Goal: Information Seeking & Learning: Learn about a topic

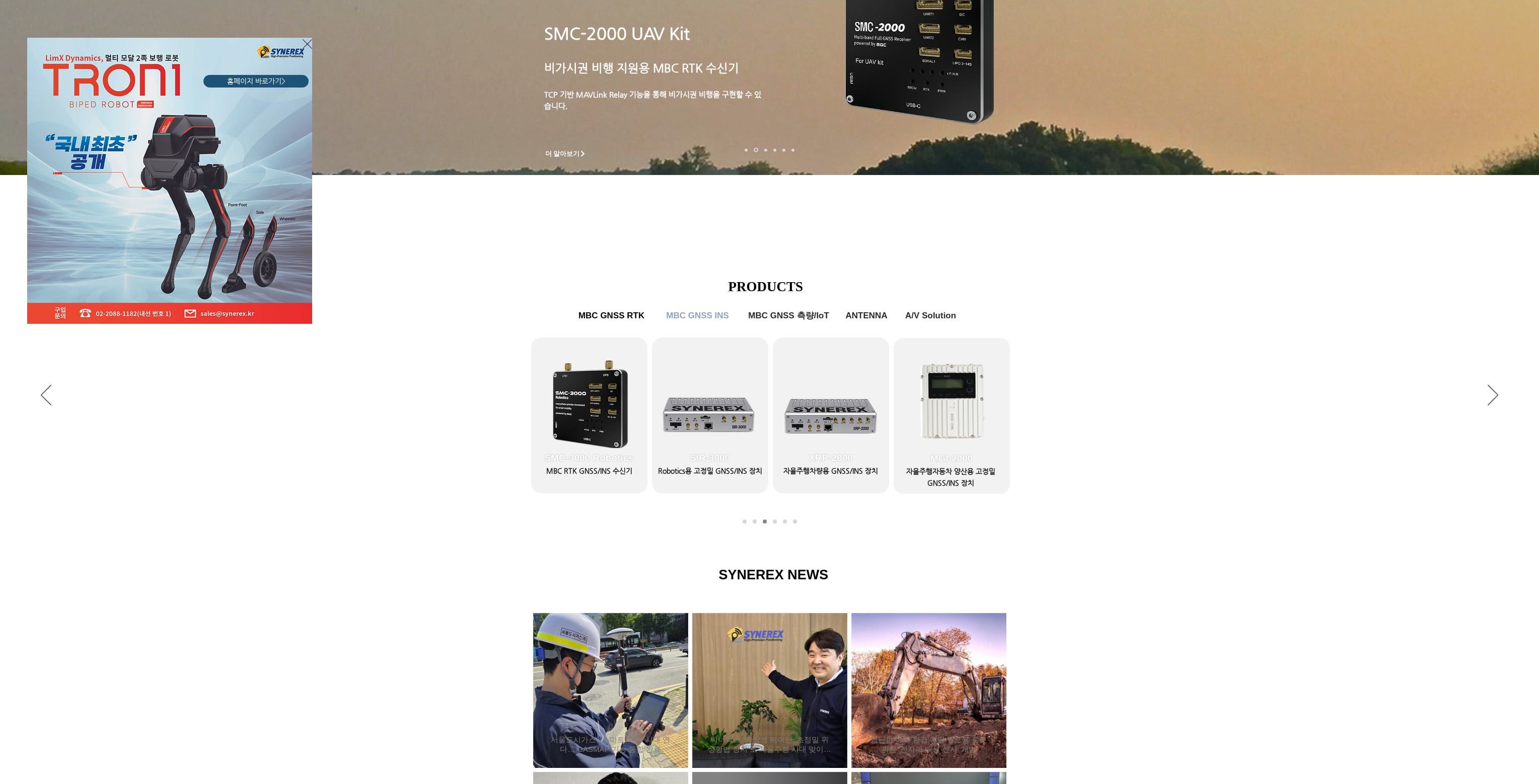
click at [1149, 589] on div "LimX Dinamics" at bounding box center [770, 392] width 1539 height 784
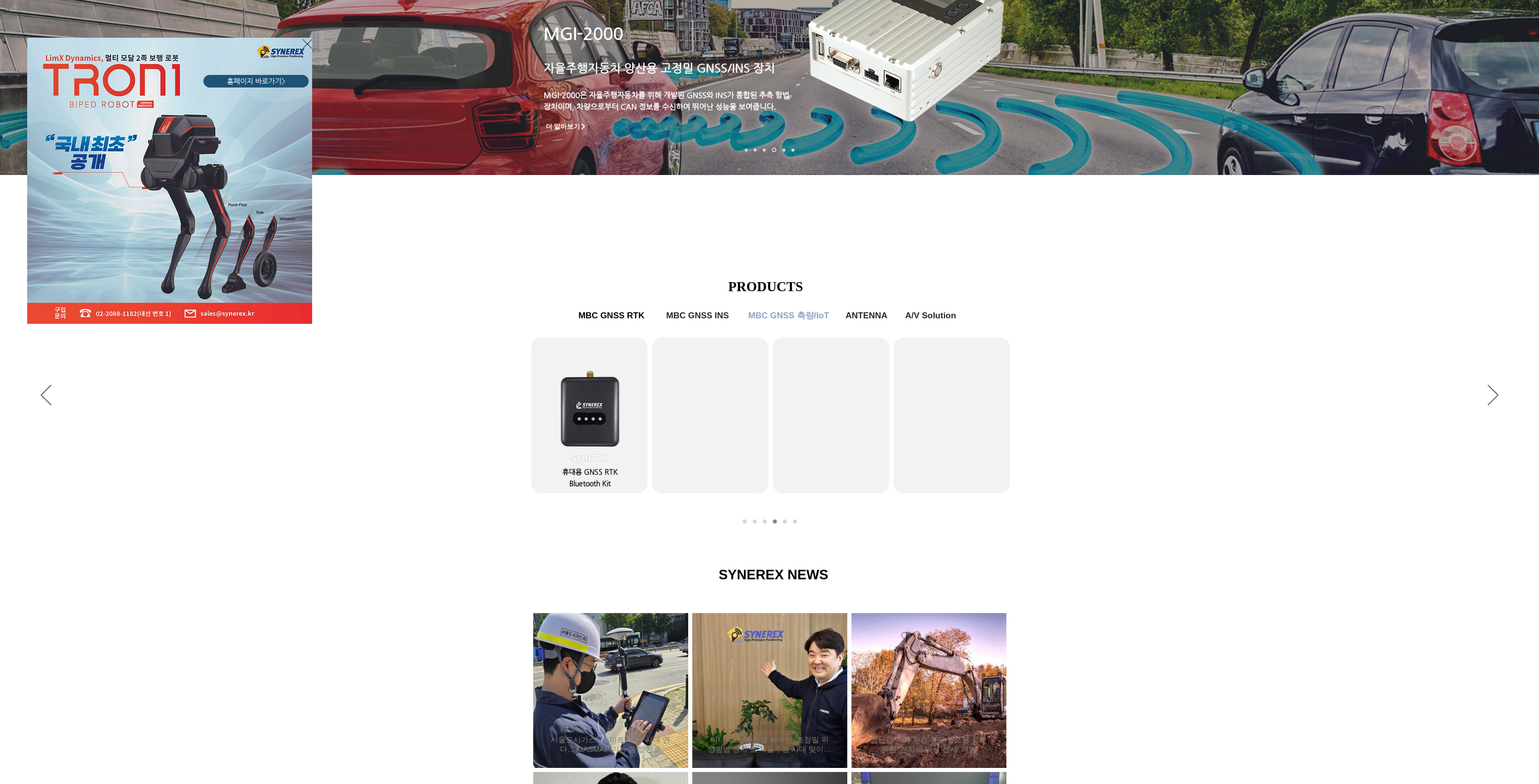
click at [718, 320] on div "LimX Dinamics" at bounding box center [770, 392] width 1539 height 784
click at [715, 317] on div "LimX Dinamics" at bounding box center [770, 392] width 1539 height 784
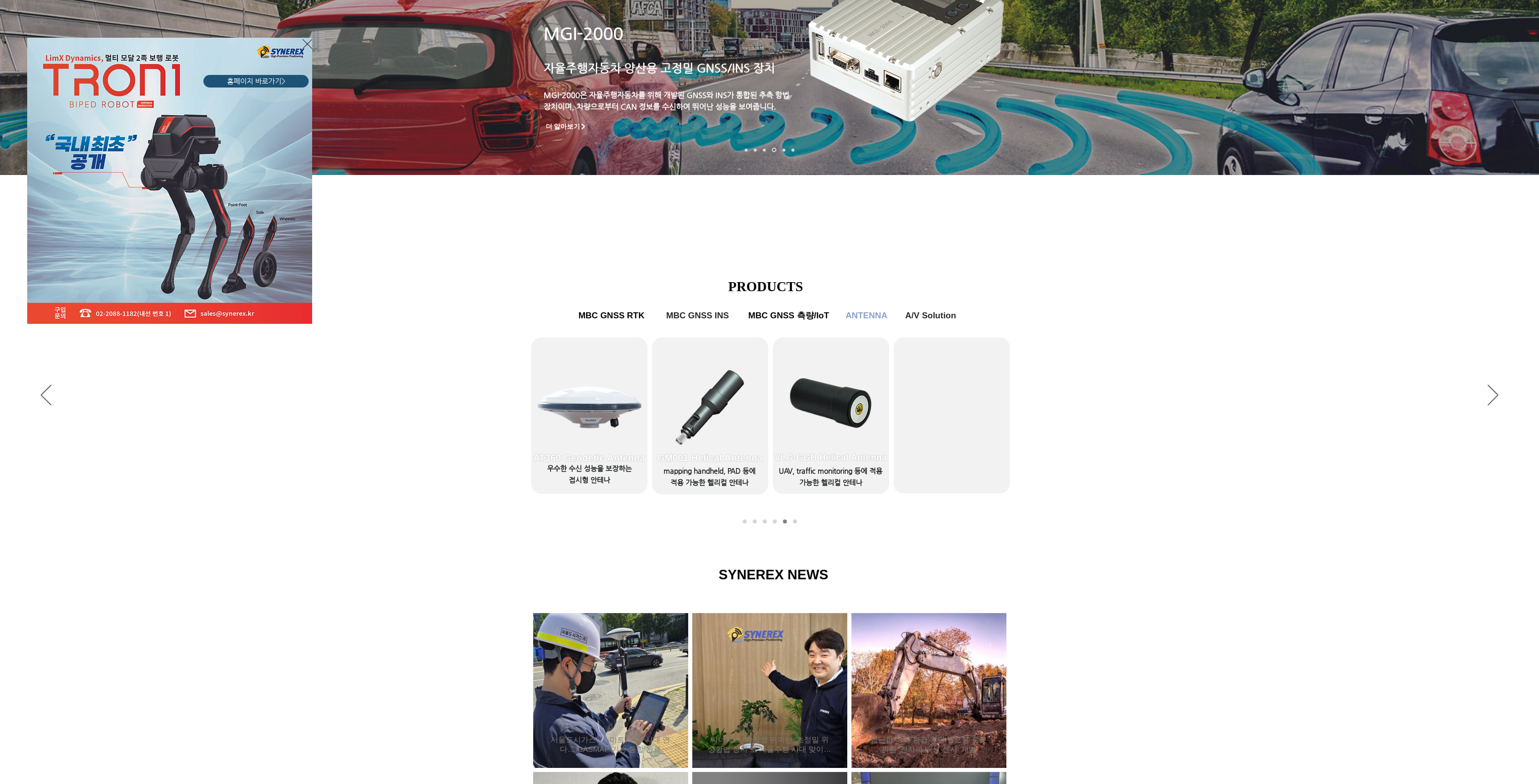
click at [620, 315] on div "LimX Dinamics" at bounding box center [770, 392] width 1539 height 784
click at [457, 404] on div "LimX Dinamics" at bounding box center [770, 392] width 1539 height 784
drag, startPoint x: 449, startPoint y: 511, endPoint x: 435, endPoint y: 492, distance: 23.6
click at [449, 510] on div "LimX Dinamics" at bounding box center [770, 392] width 1539 height 784
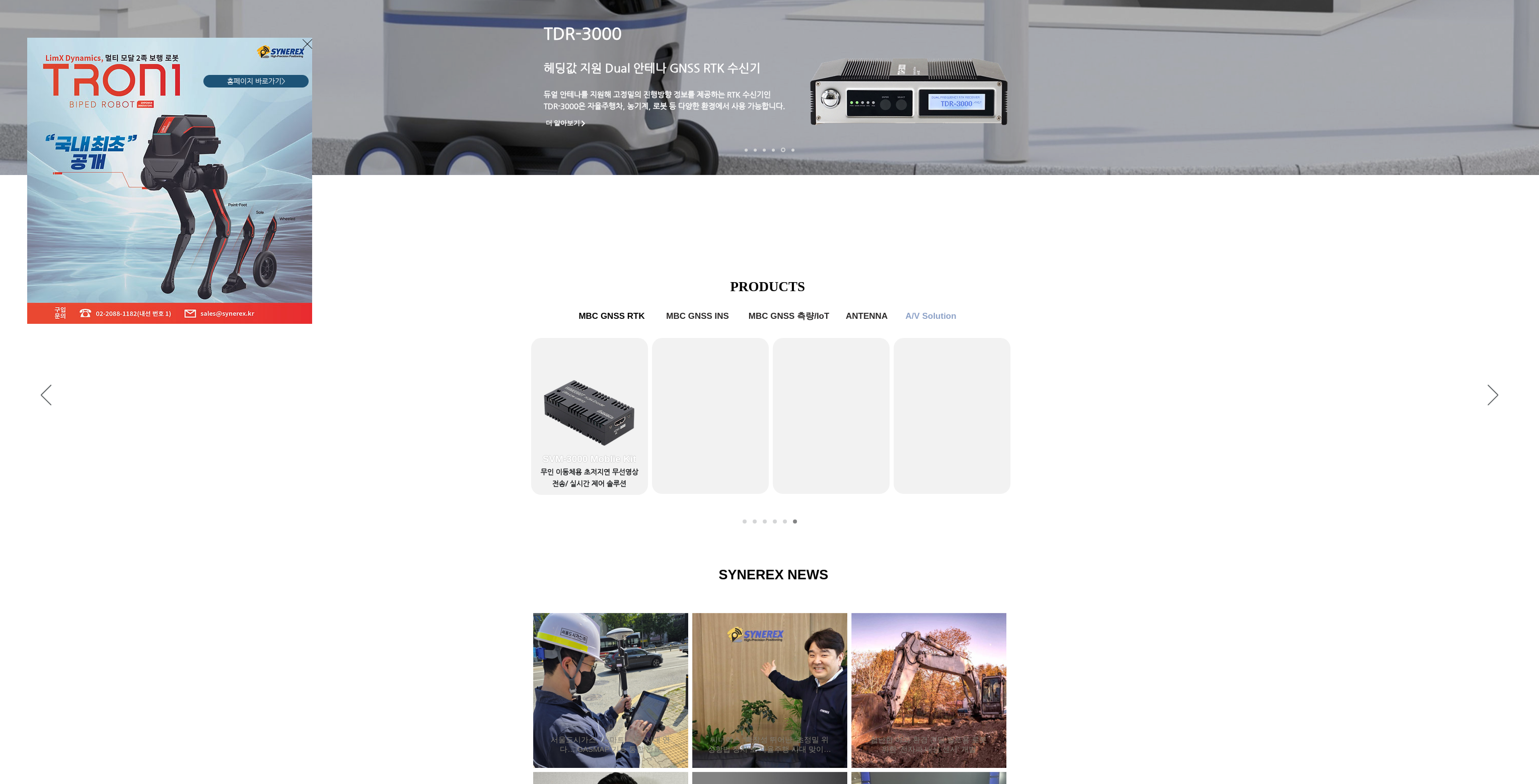
click at [307, 44] on icon "사이트로 돌아가기" at bounding box center [307, 44] width 9 height 9
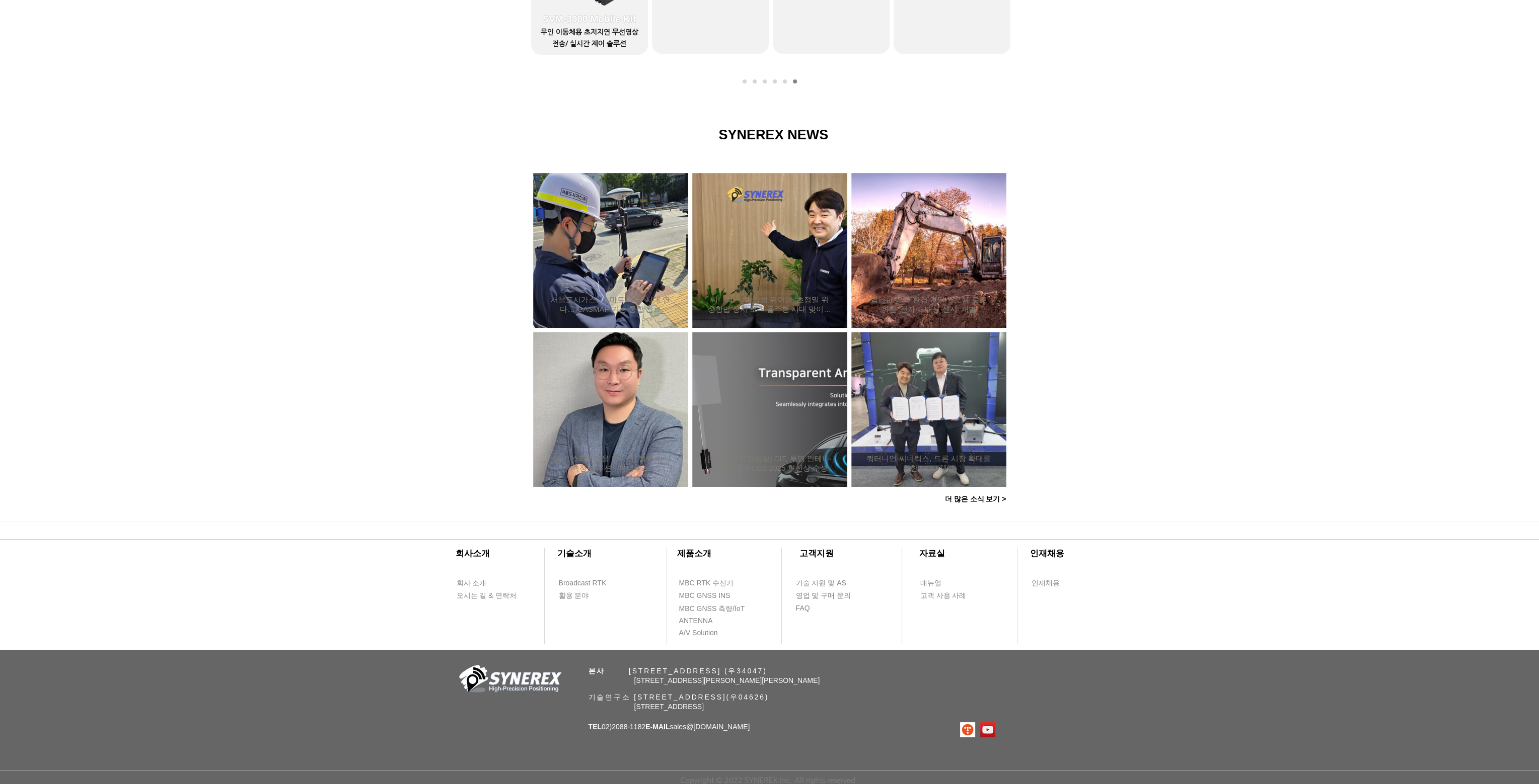
scroll to position [644, 0]
click at [980, 495] on span "더 많은 소식 보기 >" at bounding box center [976, 499] width 61 height 9
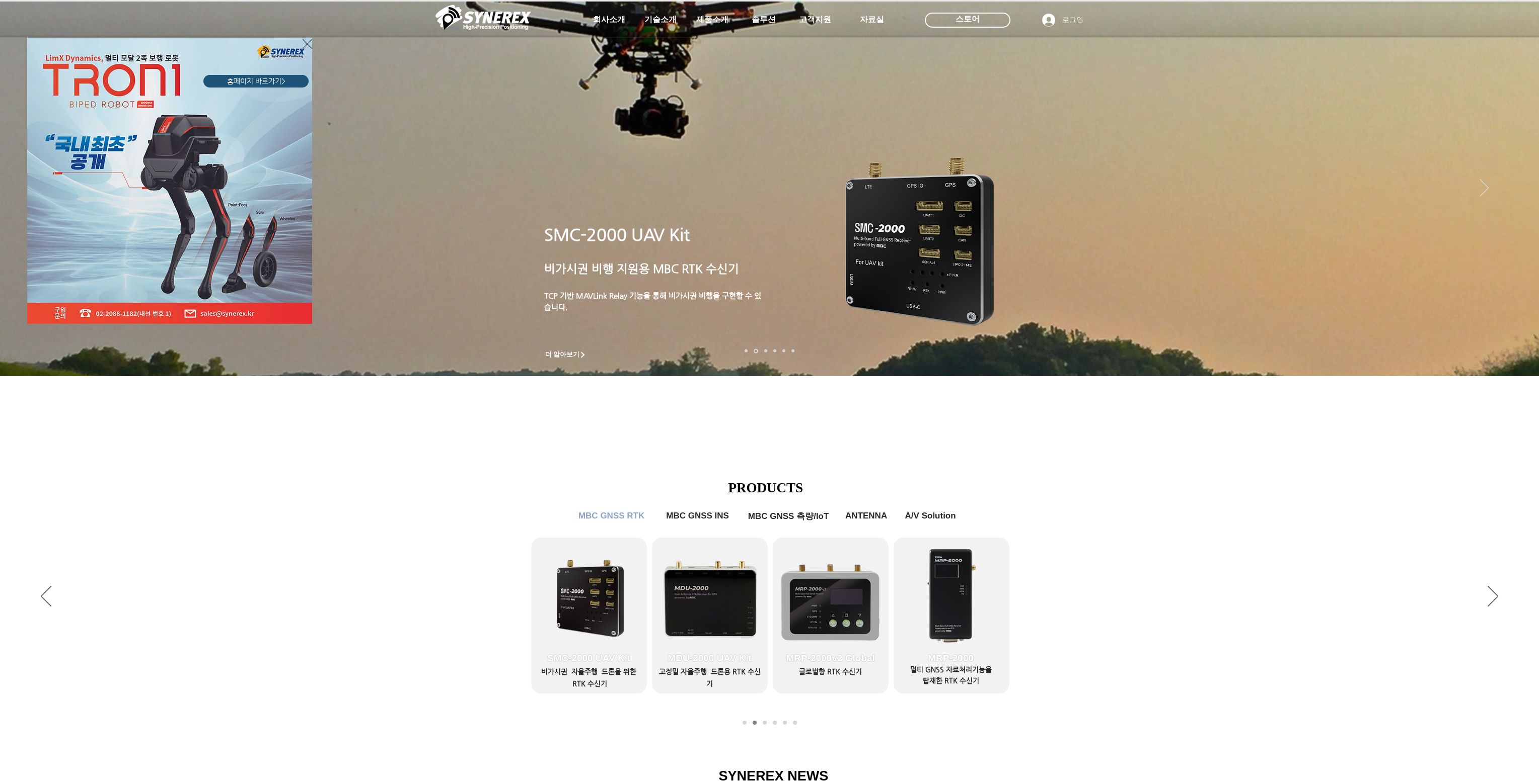
click at [306, 41] on icon "사이트로 돌아가기" at bounding box center [307, 44] width 9 height 13
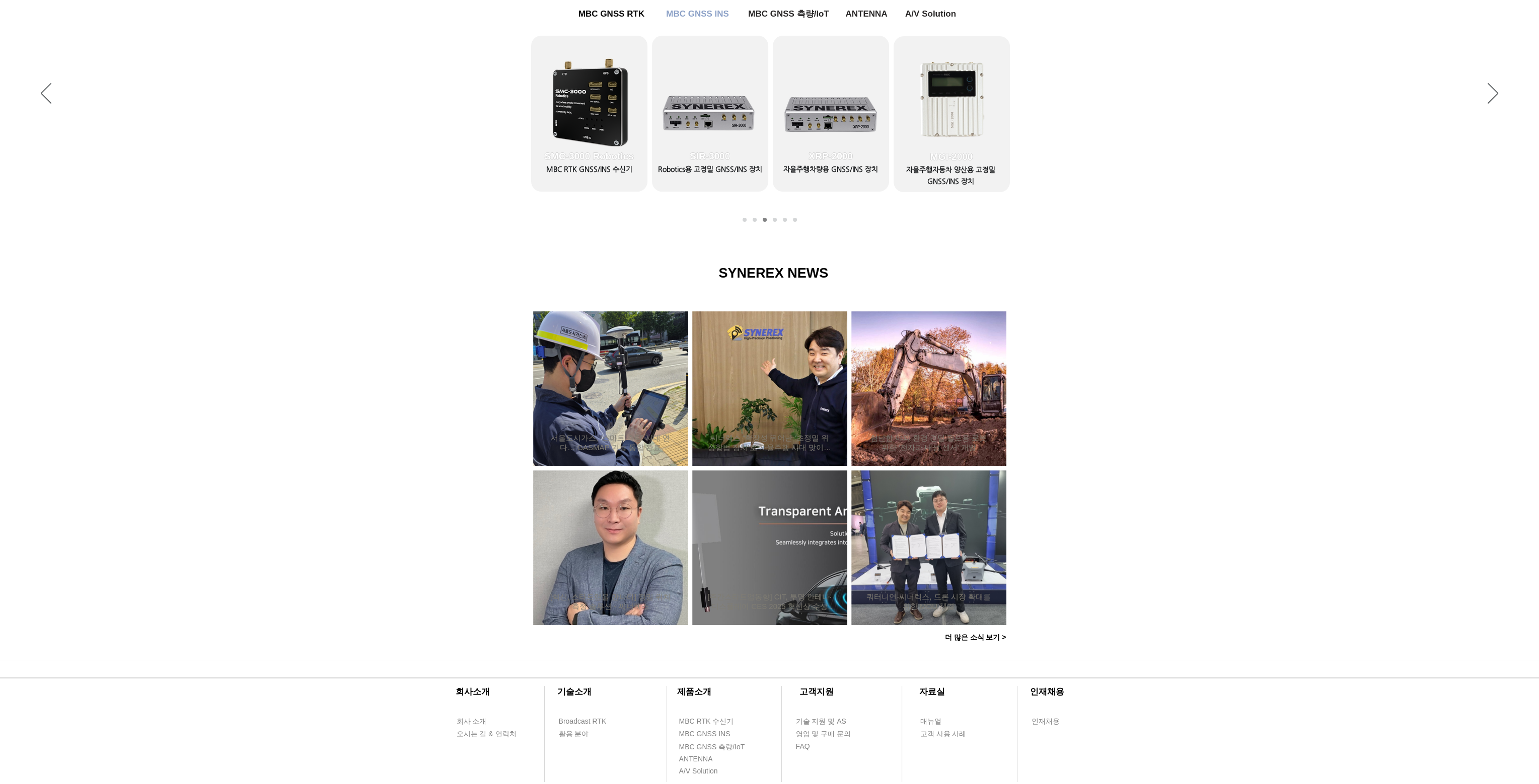
scroll to position [644, 0]
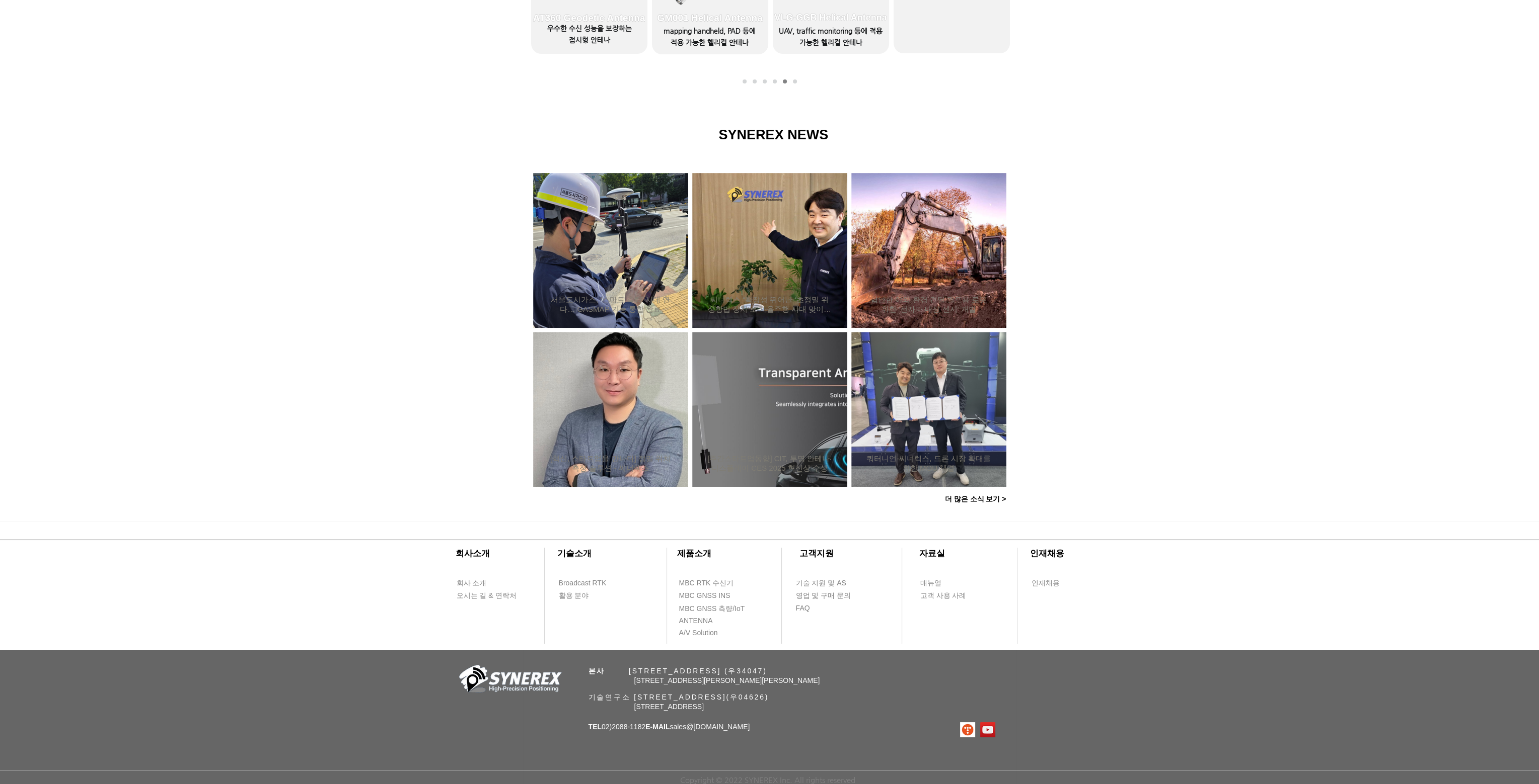
click at [530, 678] on img at bounding box center [508, 681] width 111 height 33
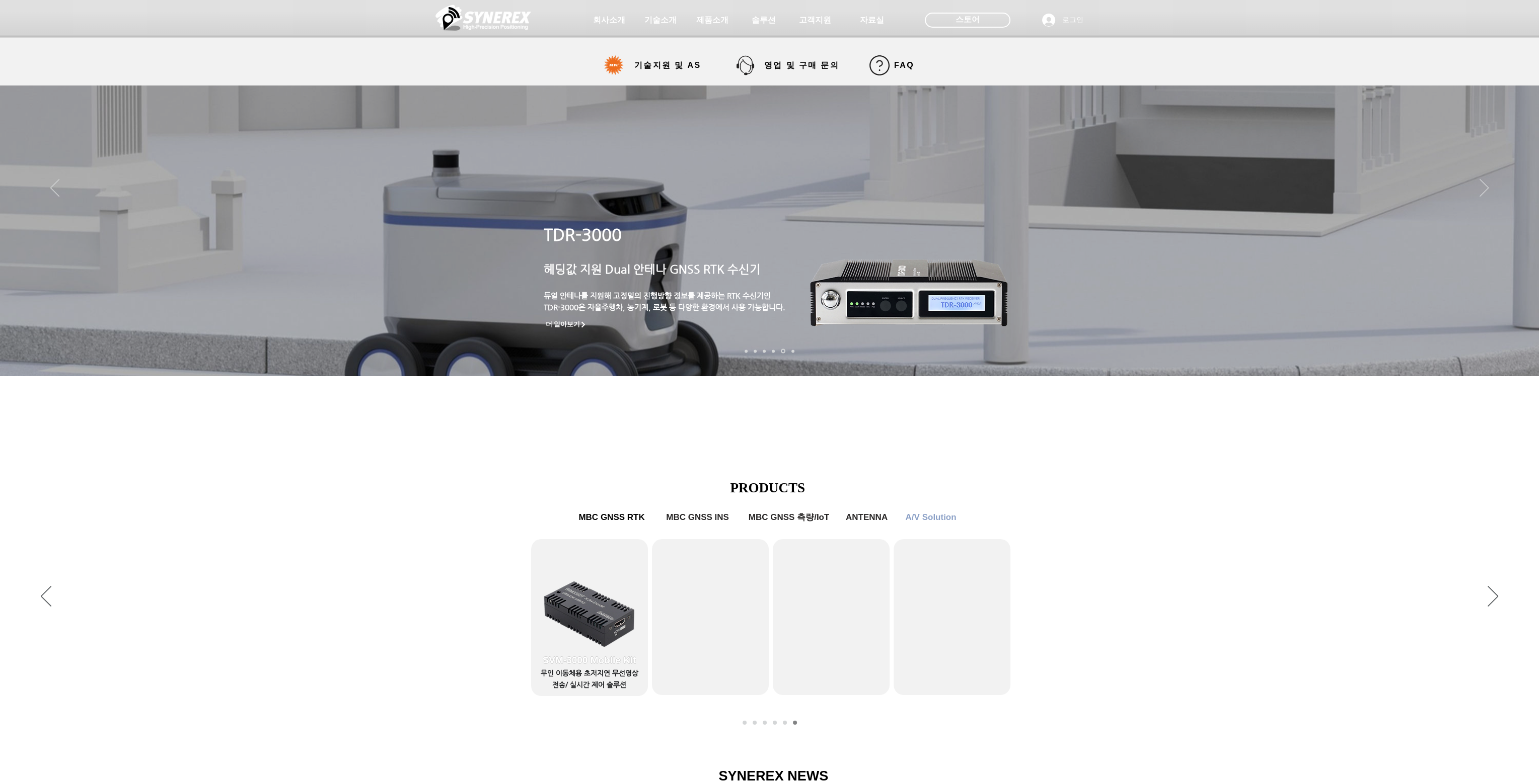
click at [495, 20] on img at bounding box center [483, 18] width 96 height 30
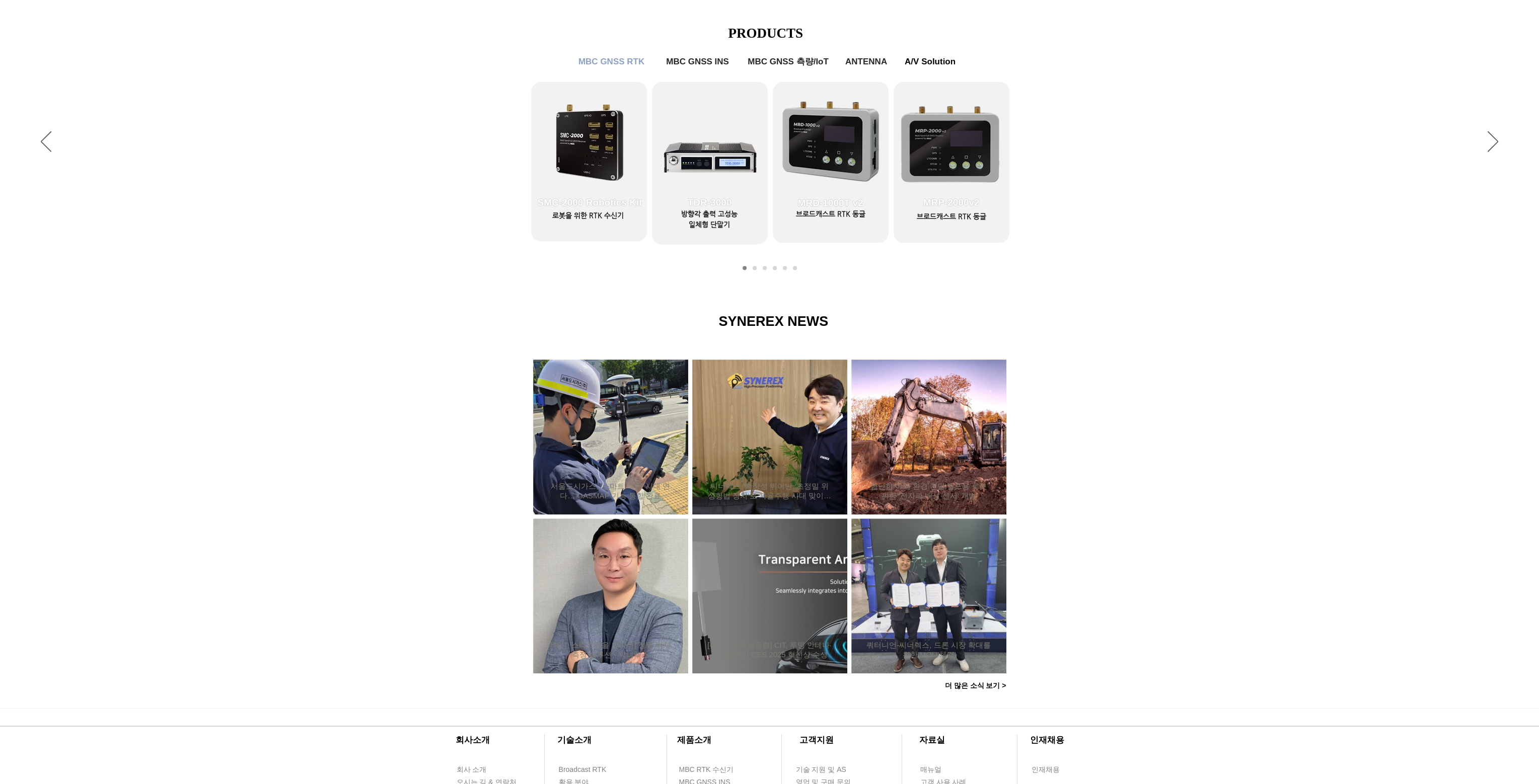
scroll to position [644, 0]
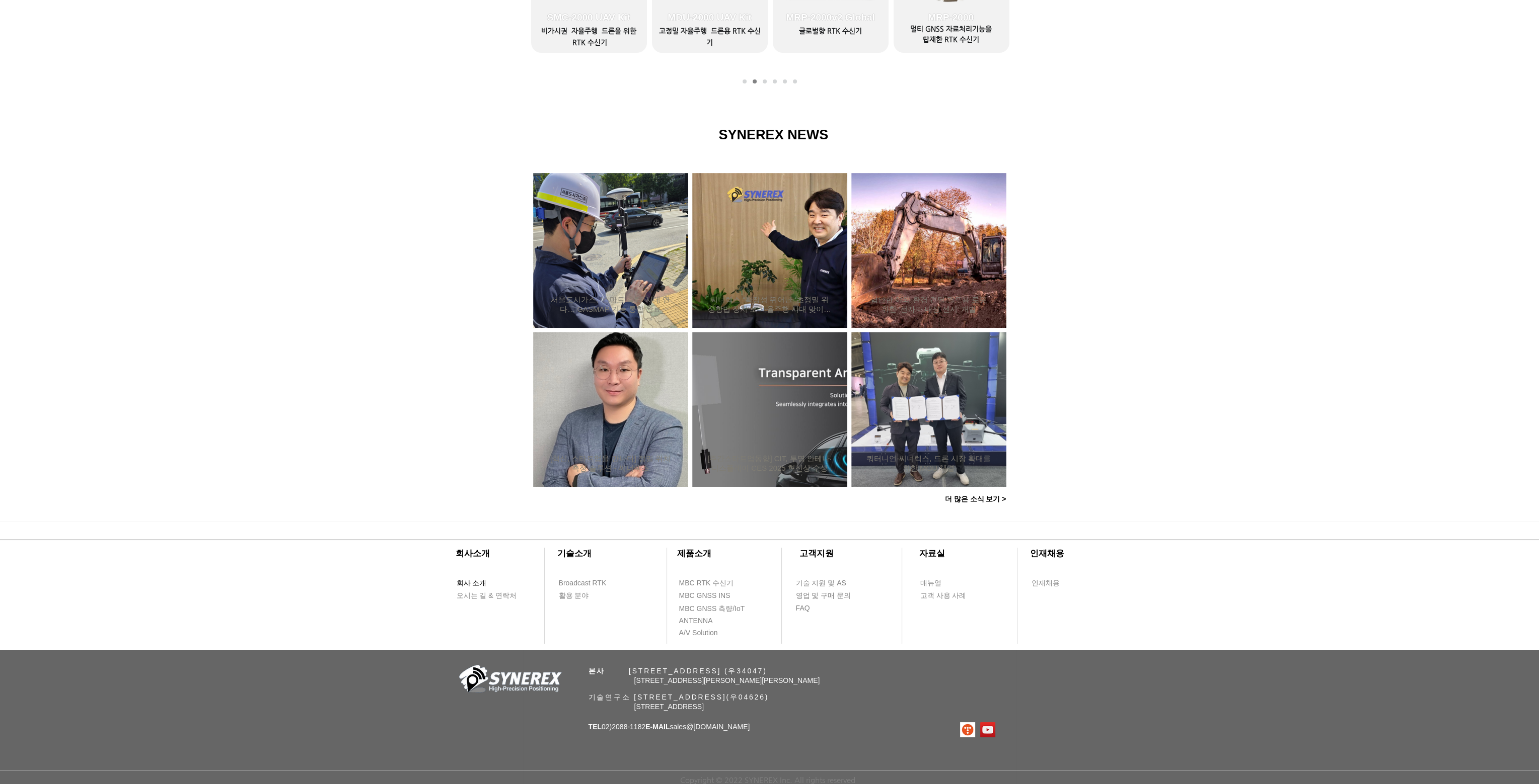
click at [462, 581] on span "회사 소개" at bounding box center [472, 584] width 30 height 10
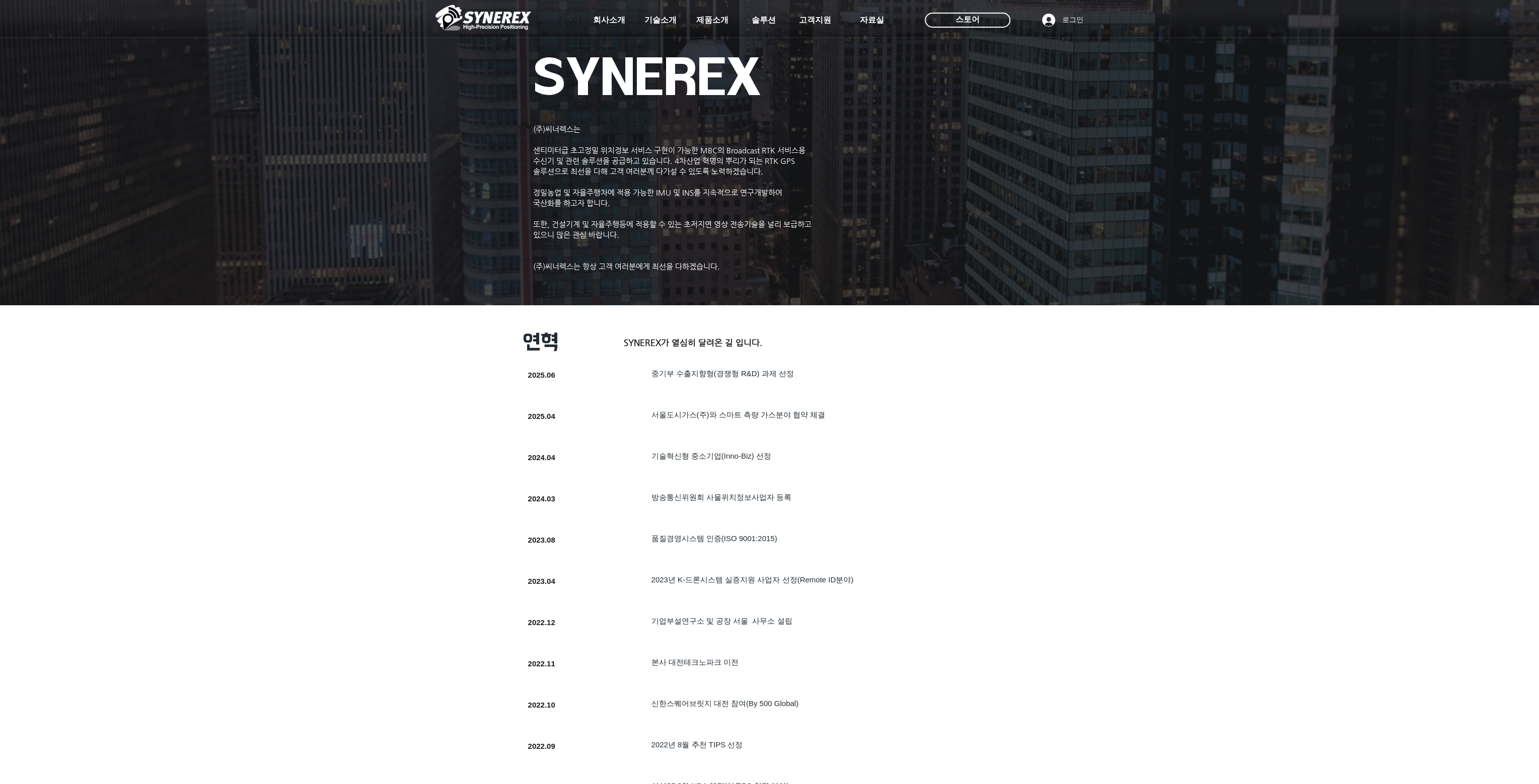
click at [562, 129] on div at bounding box center [770, 74] width 1539 height 149
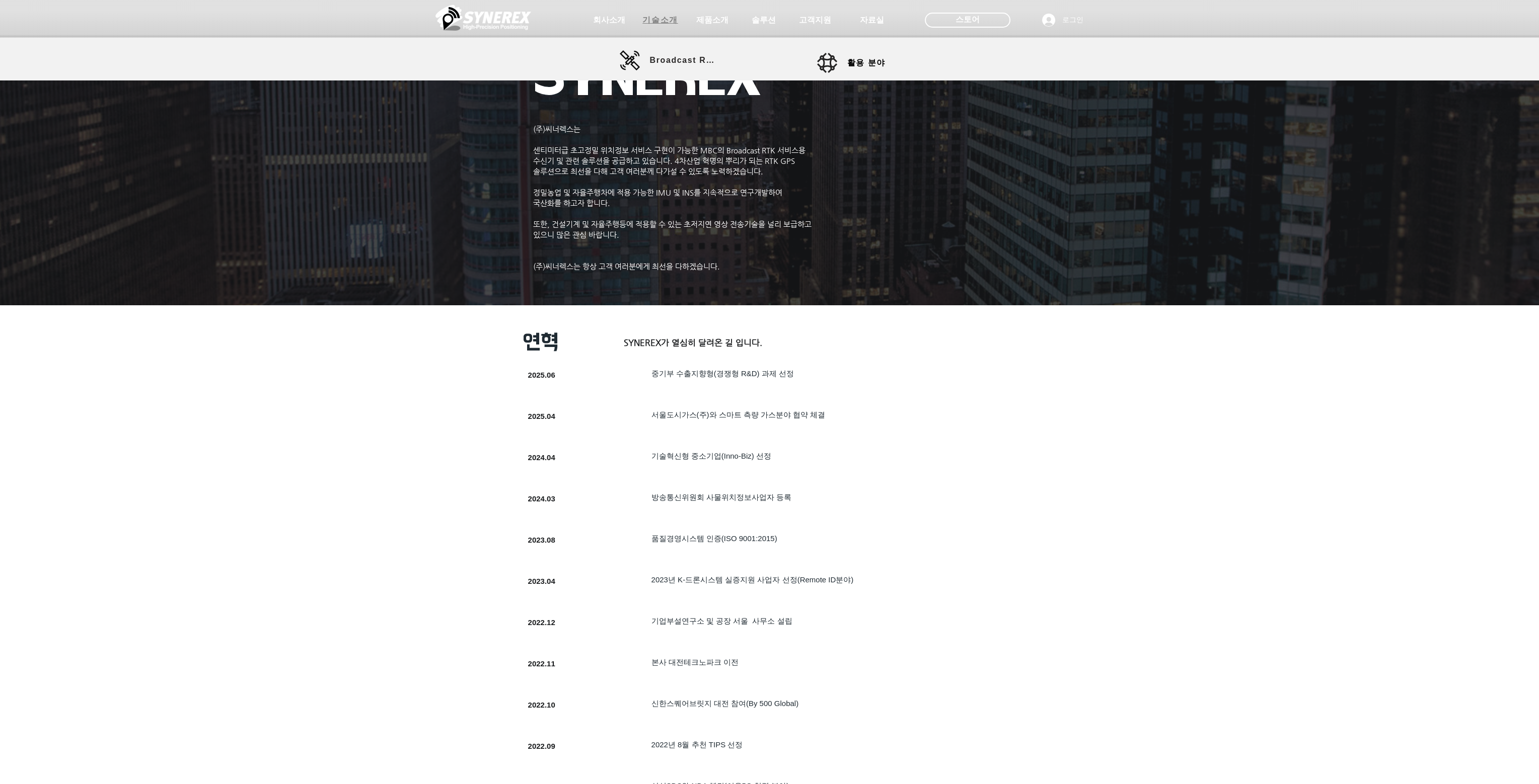
click at [652, 21] on span "기술소개" at bounding box center [660, 20] width 35 height 11
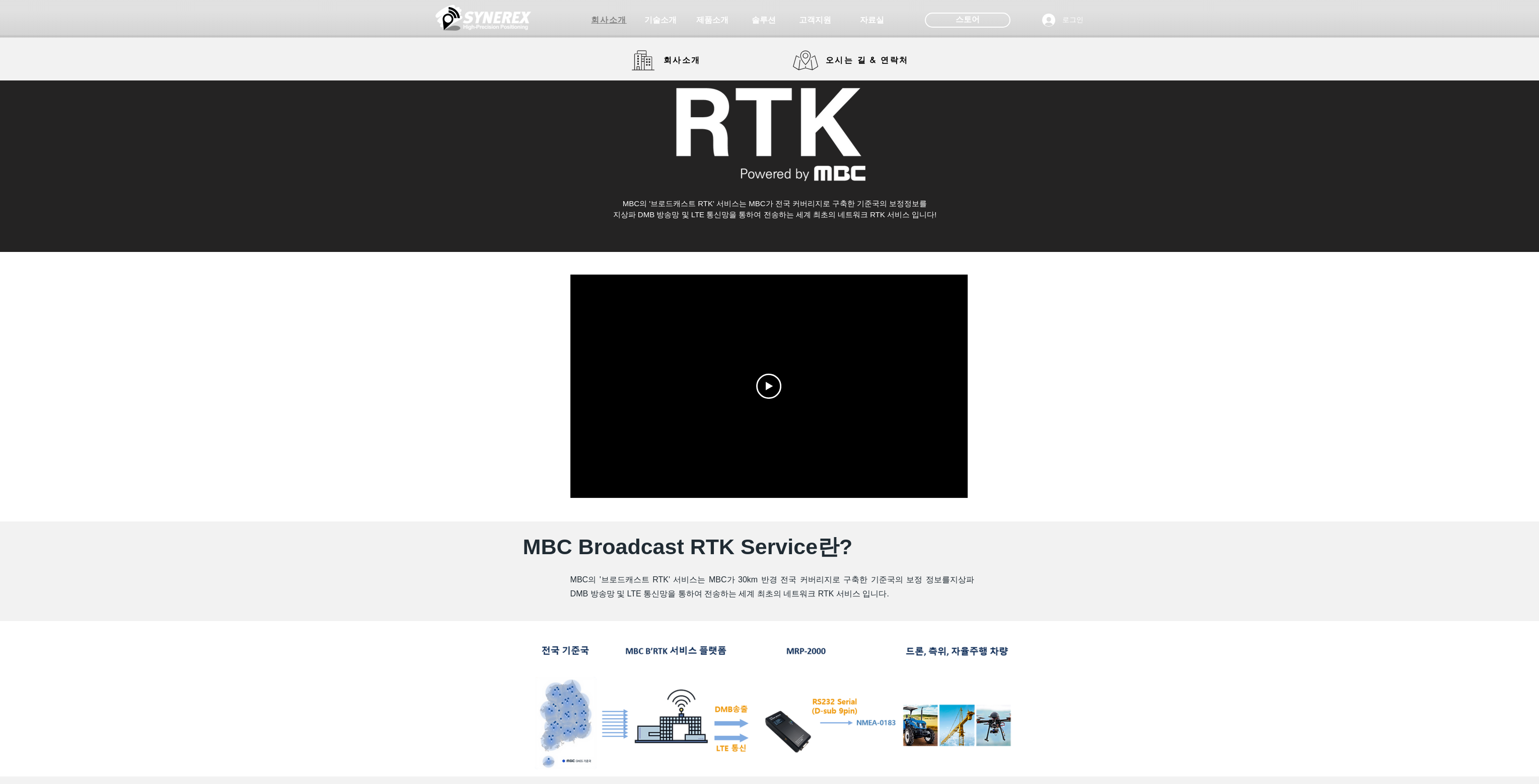
click at [612, 23] on span "회사소개" at bounding box center [608, 20] width 35 height 11
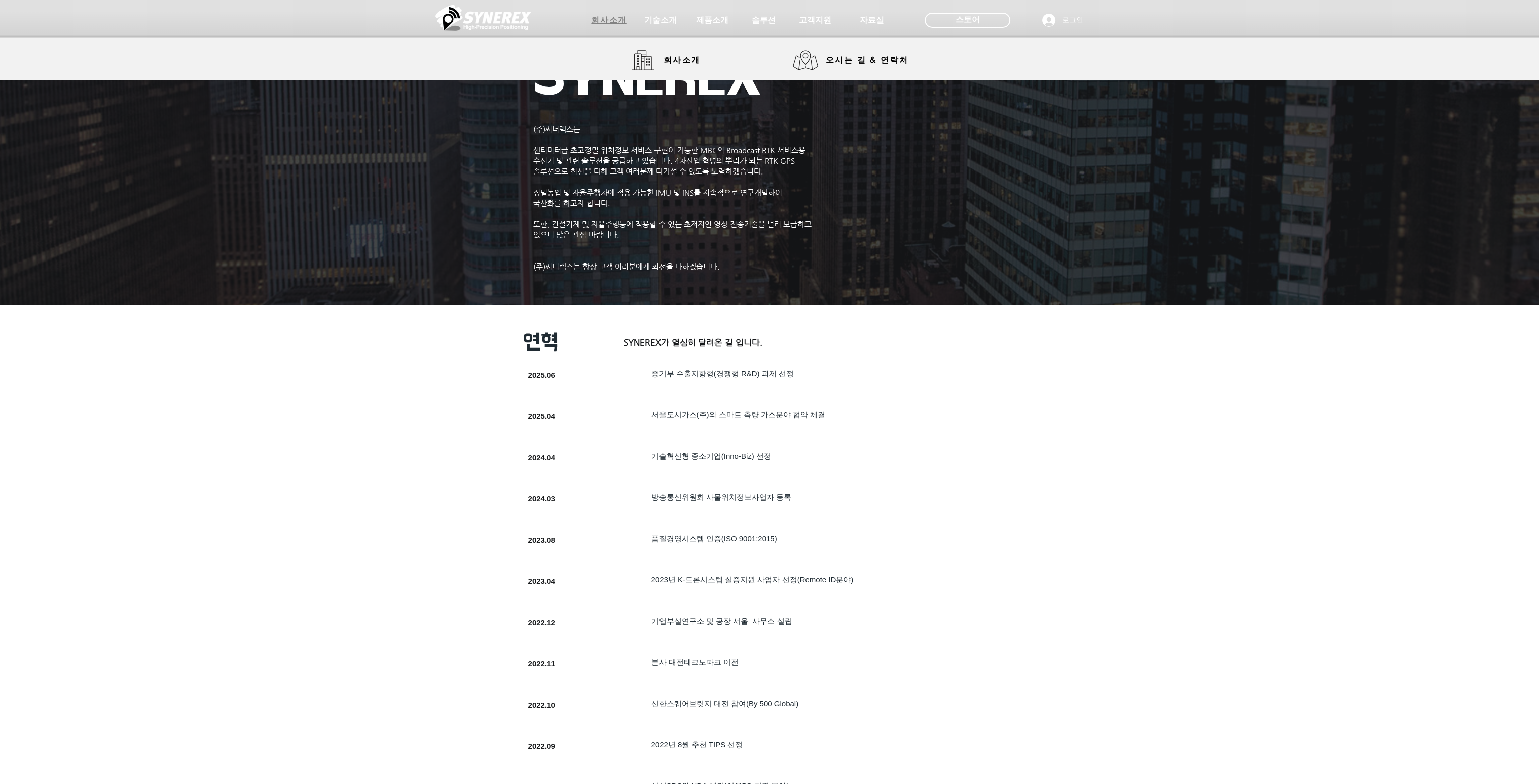
click at [610, 21] on span "회사소개" at bounding box center [608, 20] width 35 height 11
click at [684, 62] on span "회사소개" at bounding box center [682, 61] width 37 height 11
click at [857, 61] on span "오시는 길 & 연락처" at bounding box center [867, 61] width 83 height 11
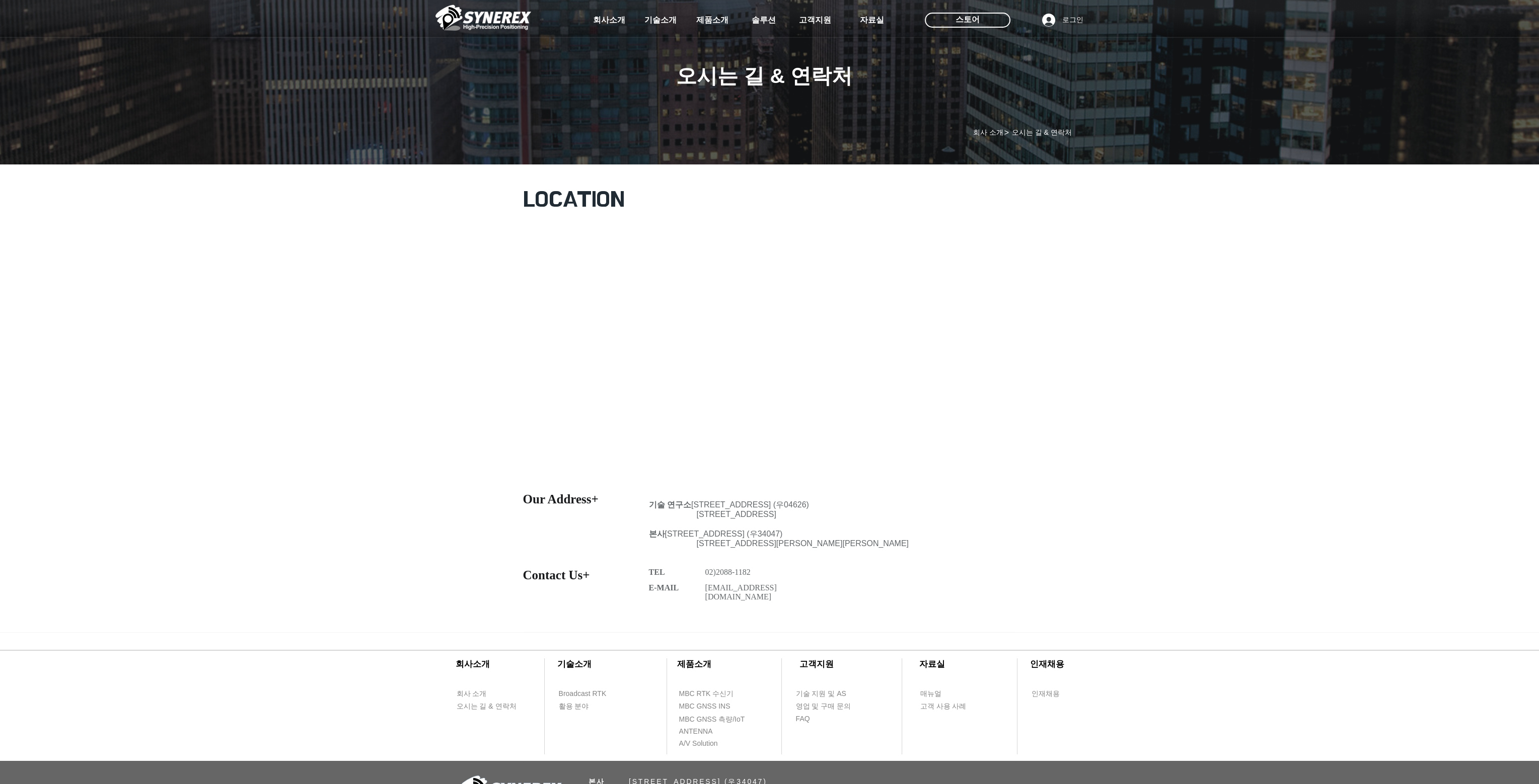
click at [1143, 499] on div at bounding box center [770, 559] width 1539 height 146
click at [937, 539] on p "본사 대전광역시 유성구 유성대로 1689번길 70, 510호 (우34047)" at bounding box center [808, 534] width 318 height 11
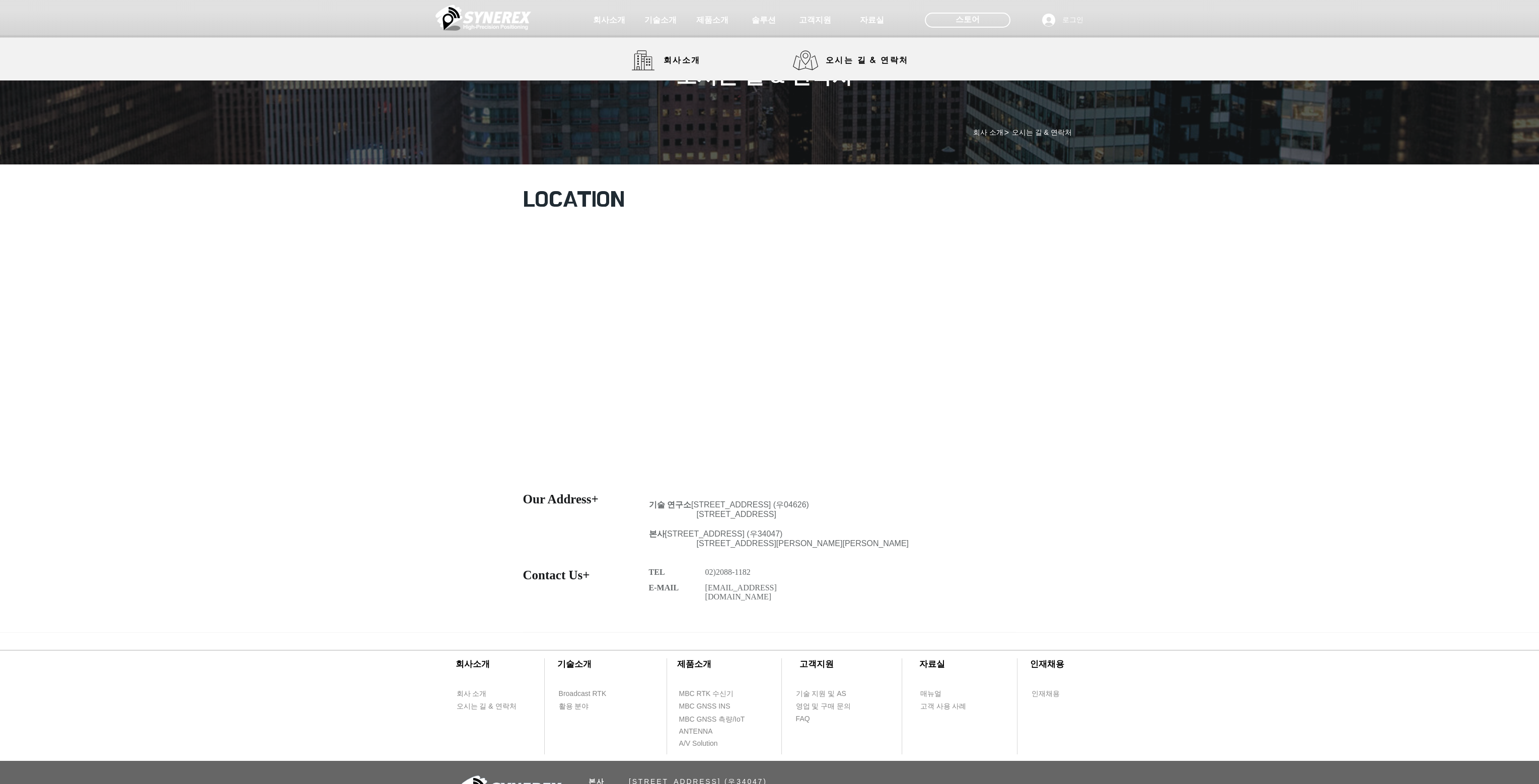
click at [504, 20] on img at bounding box center [483, 18] width 96 height 30
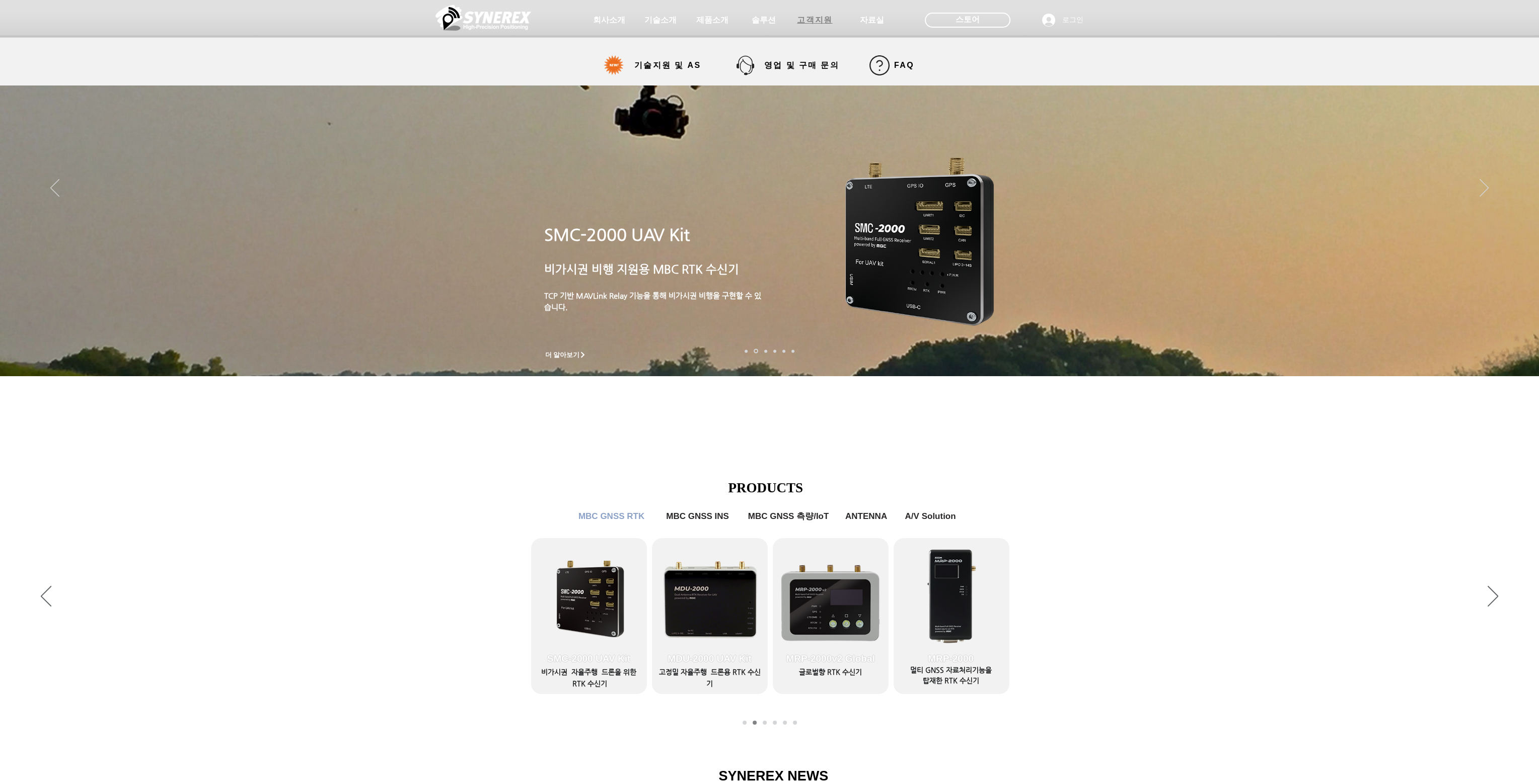
click at [820, 21] on span "고객지원" at bounding box center [814, 20] width 35 height 11
select select "******"
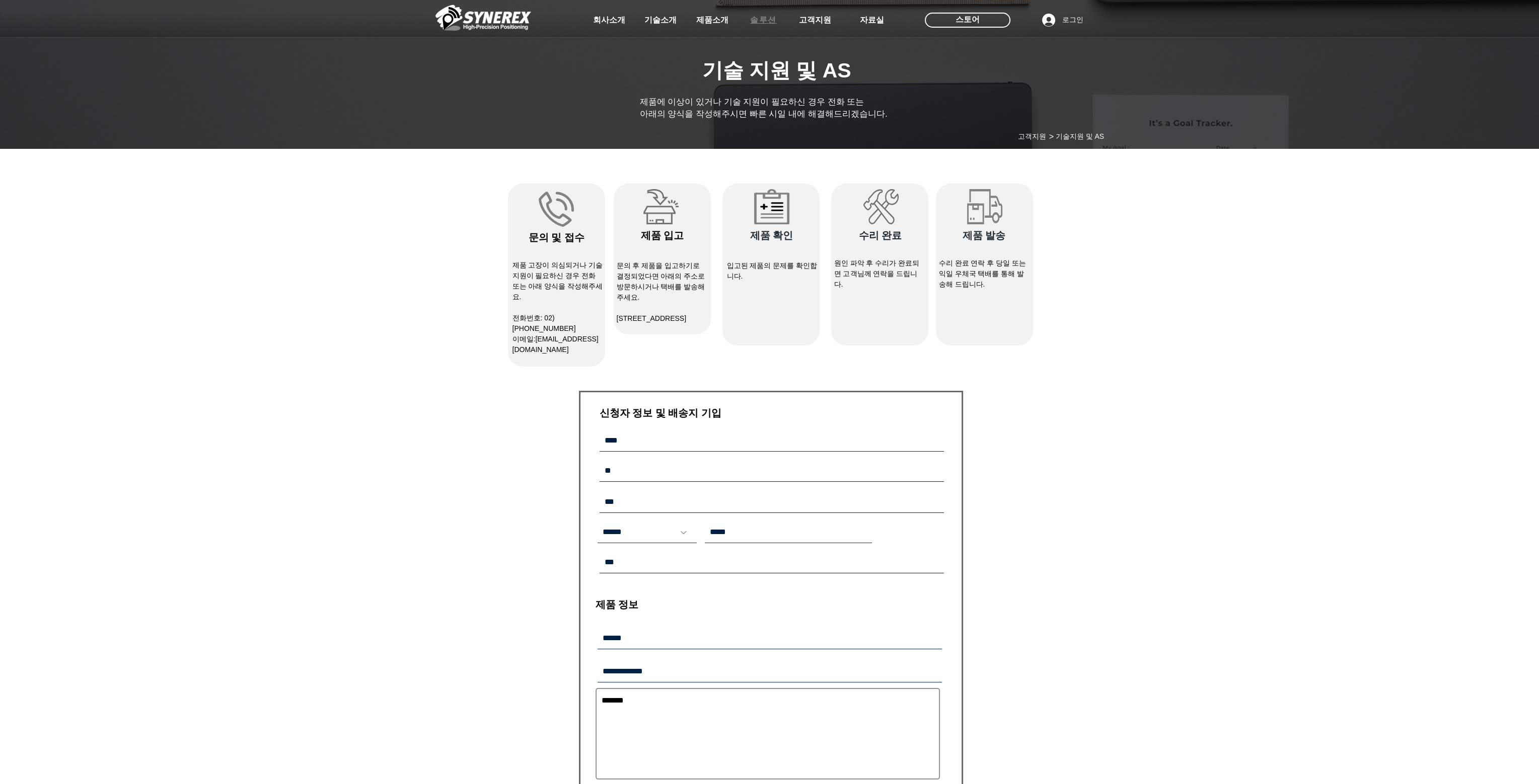
click at [773, 19] on span "솔루션" at bounding box center [763, 20] width 26 height 11
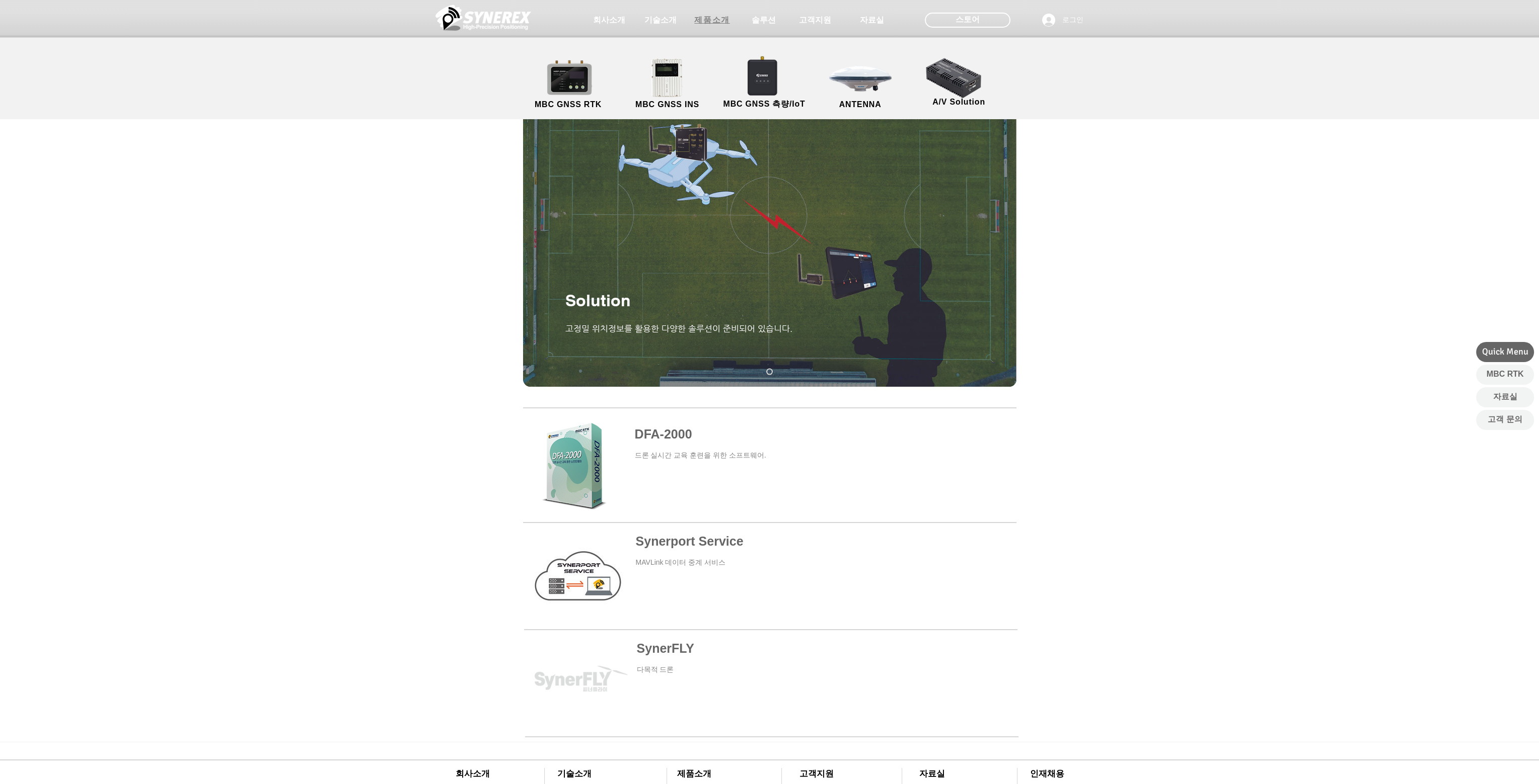
click at [716, 21] on span "제품소개" at bounding box center [711, 20] width 35 height 11
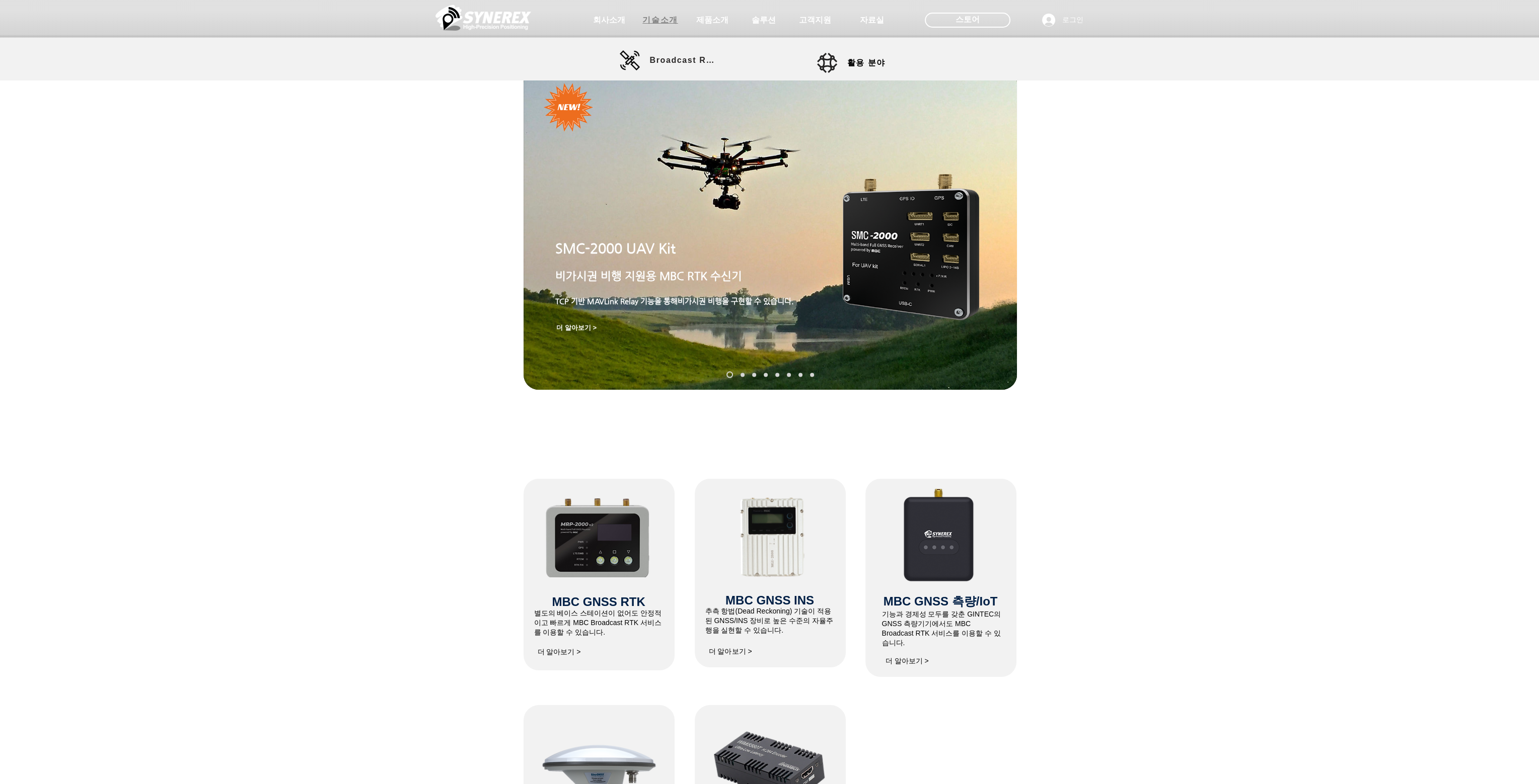
click at [652, 20] on span "기술소개" at bounding box center [660, 20] width 35 height 11
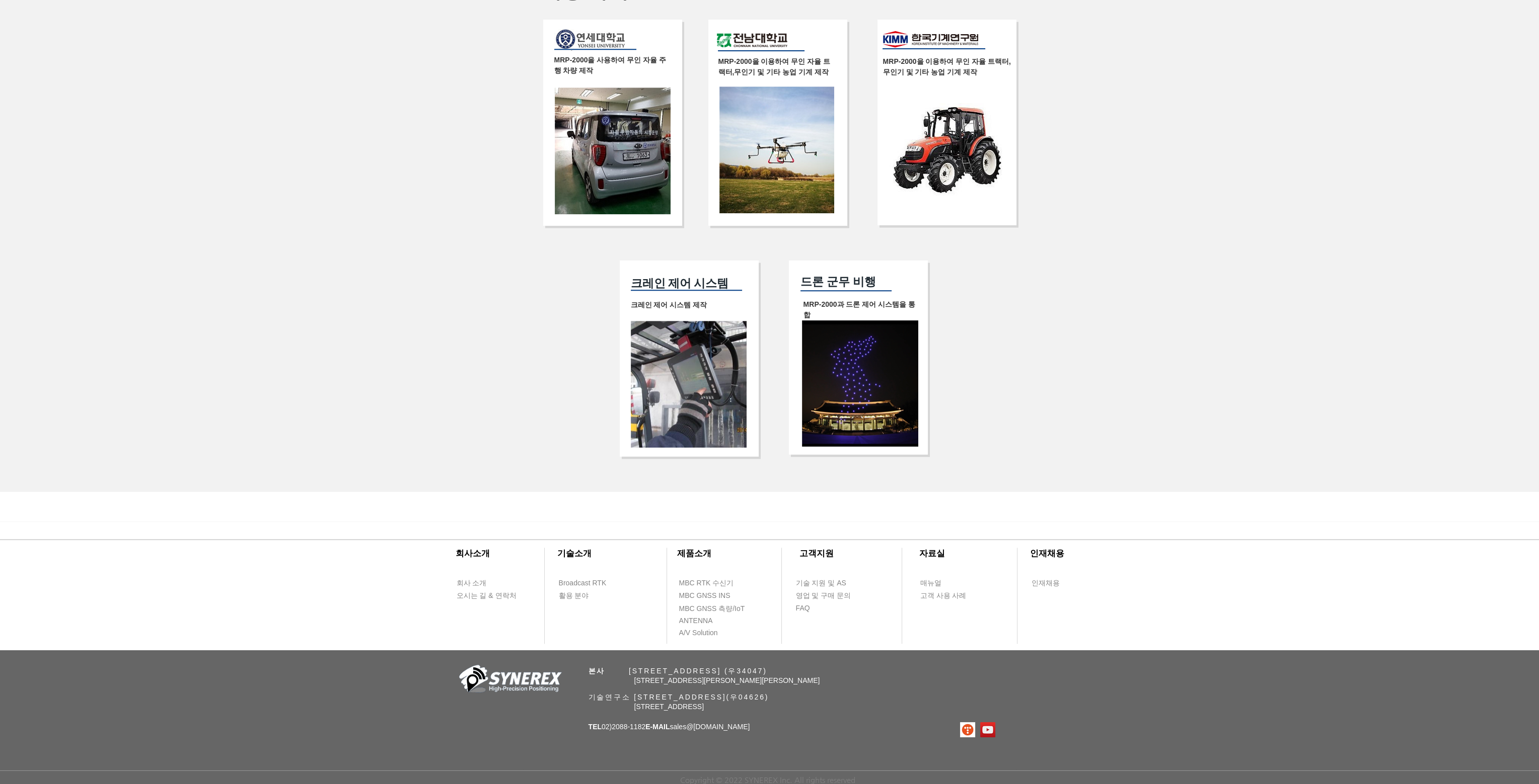
scroll to position [1822, 0]
click at [473, 579] on span "회사 소개" at bounding box center [472, 584] width 30 height 10
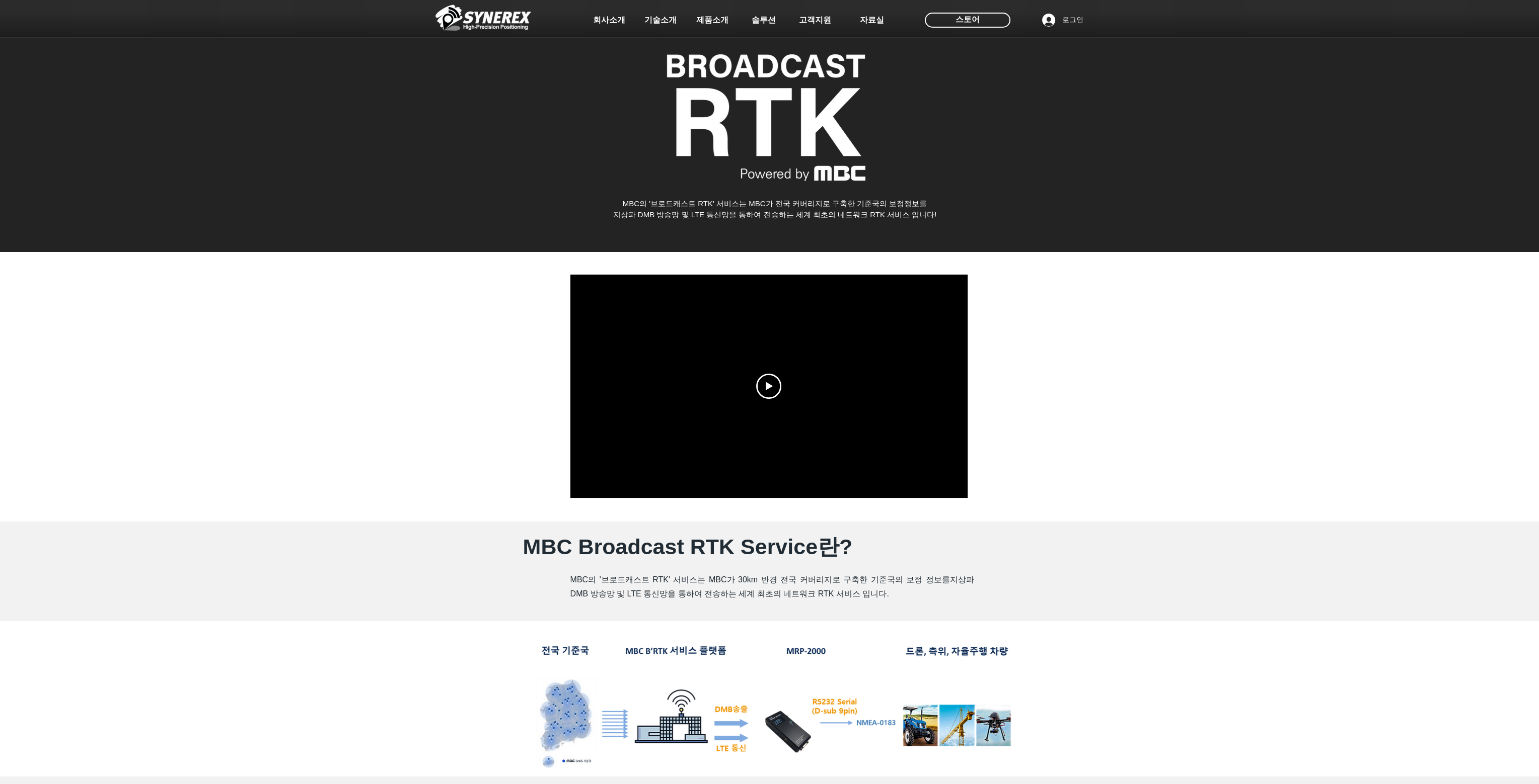
click at [475, 21] on img at bounding box center [483, 18] width 96 height 30
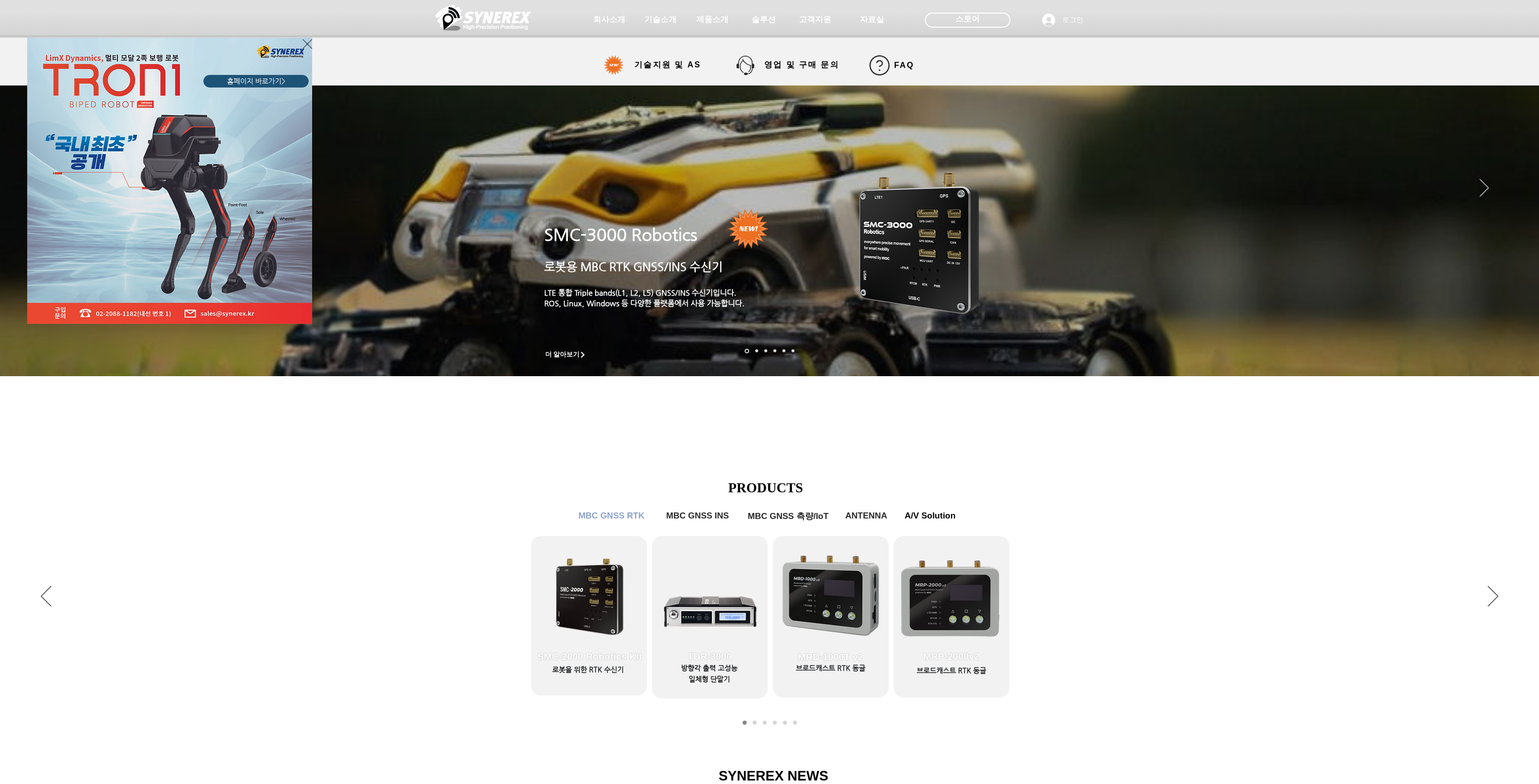
drag, startPoint x: 1099, startPoint y: 457, endPoint x: 1117, endPoint y: 455, distance: 18.1
click at [1104, 460] on div "LimX Dinamics" at bounding box center [770, 392] width 1539 height 784
click at [1266, 620] on div "LimX Dinamics" at bounding box center [770, 392] width 1539 height 784
click at [1500, 597] on div "LimX Dinamics" at bounding box center [770, 392] width 1539 height 784
click at [1494, 596] on div "LimX Dinamics" at bounding box center [770, 392] width 1539 height 784
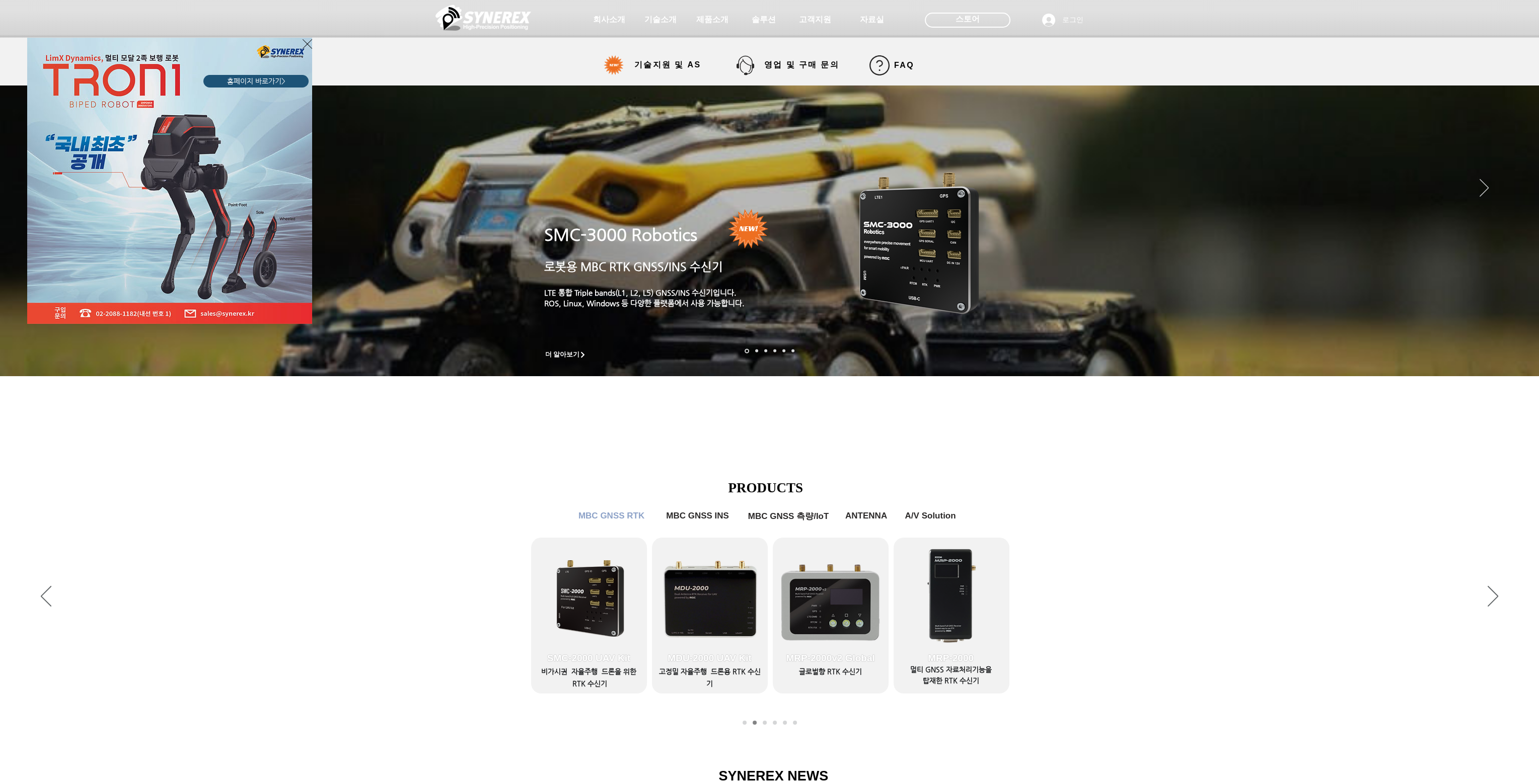
click at [310, 44] on icon "사이트로 돌아가기" at bounding box center [307, 44] width 9 height 13
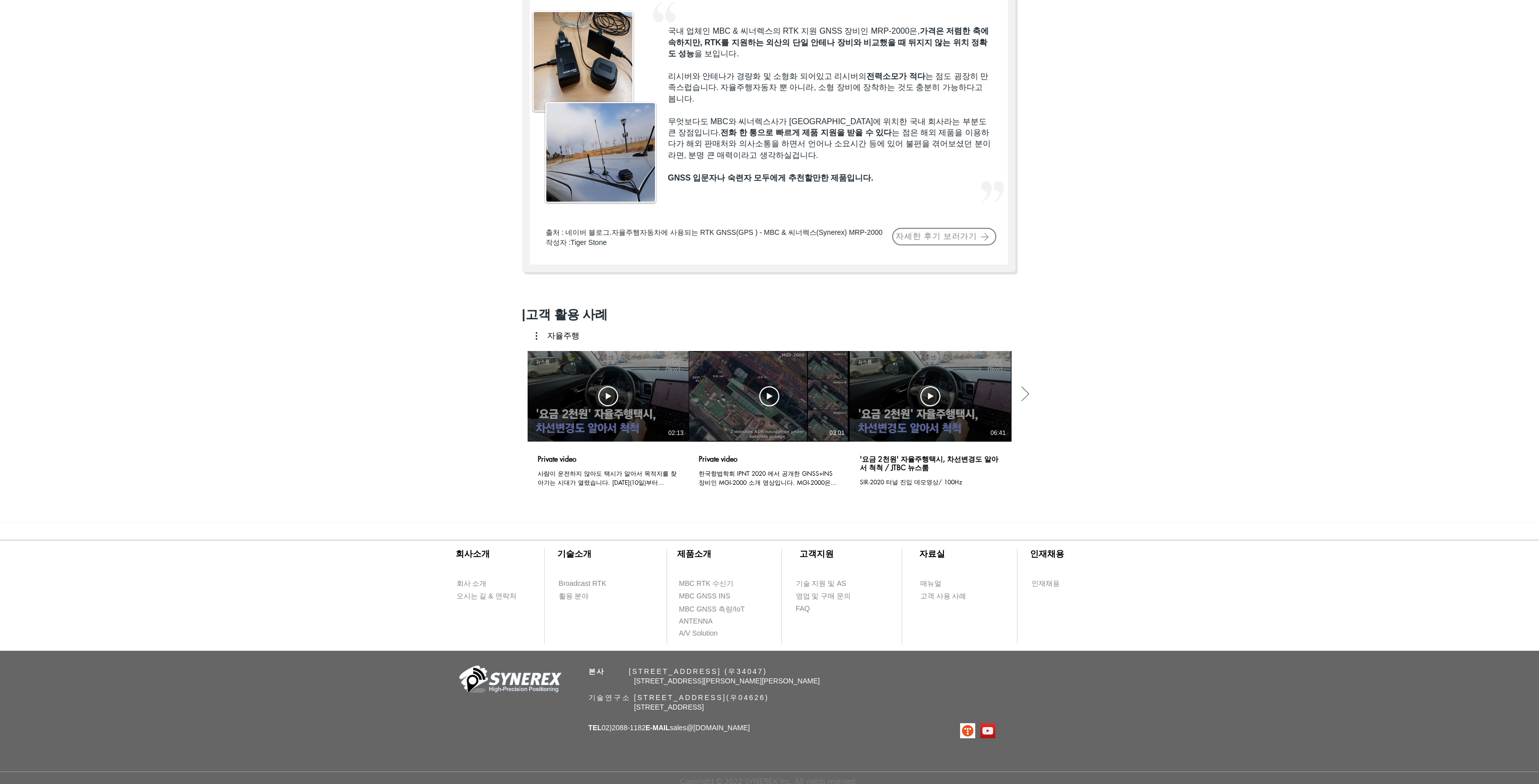
scroll to position [530, 0]
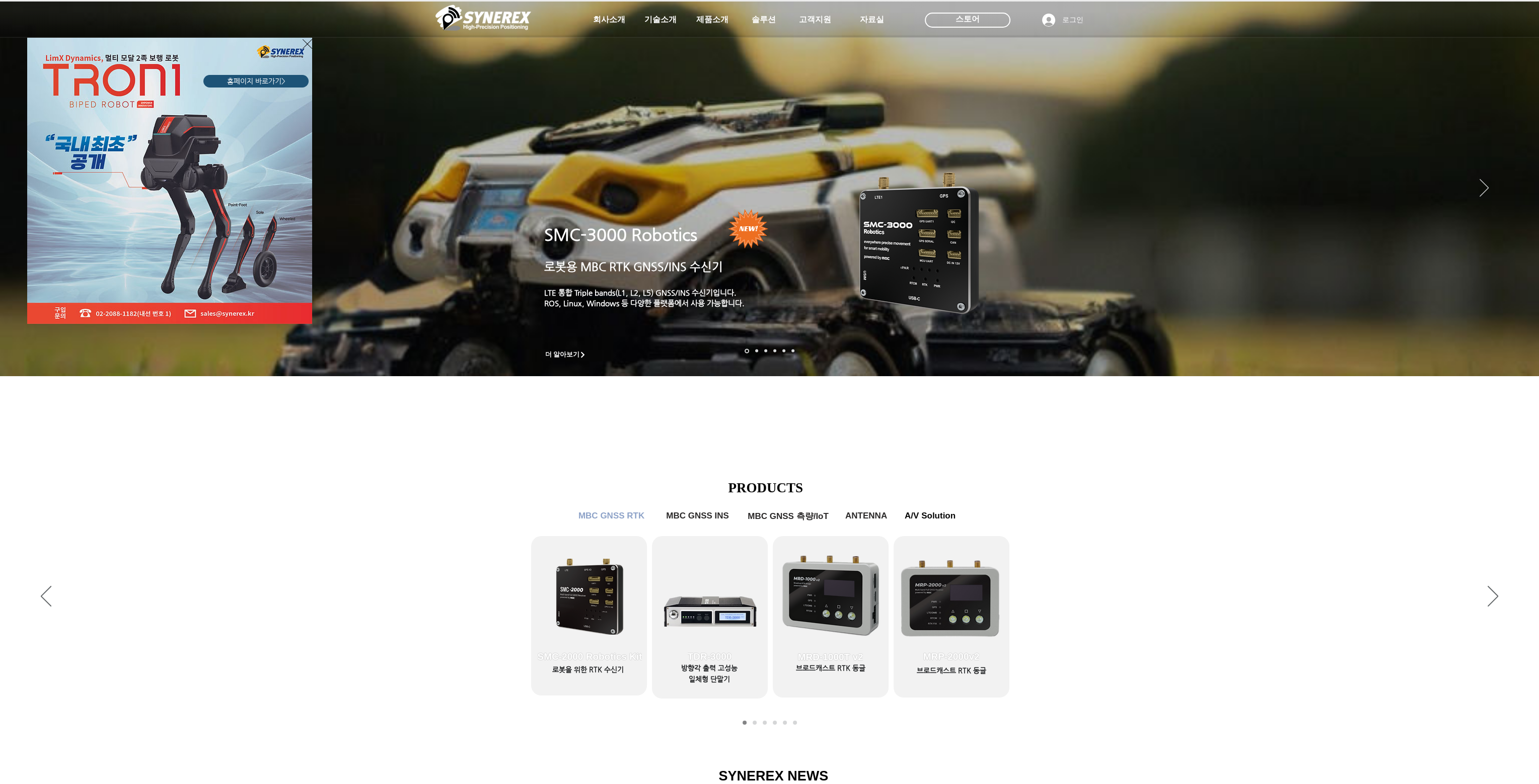
click at [1203, 536] on div "LimX Dinamics" at bounding box center [770, 392] width 1539 height 784
click at [308, 41] on icon "사이트로 돌아가기" at bounding box center [307, 44] width 9 height 13
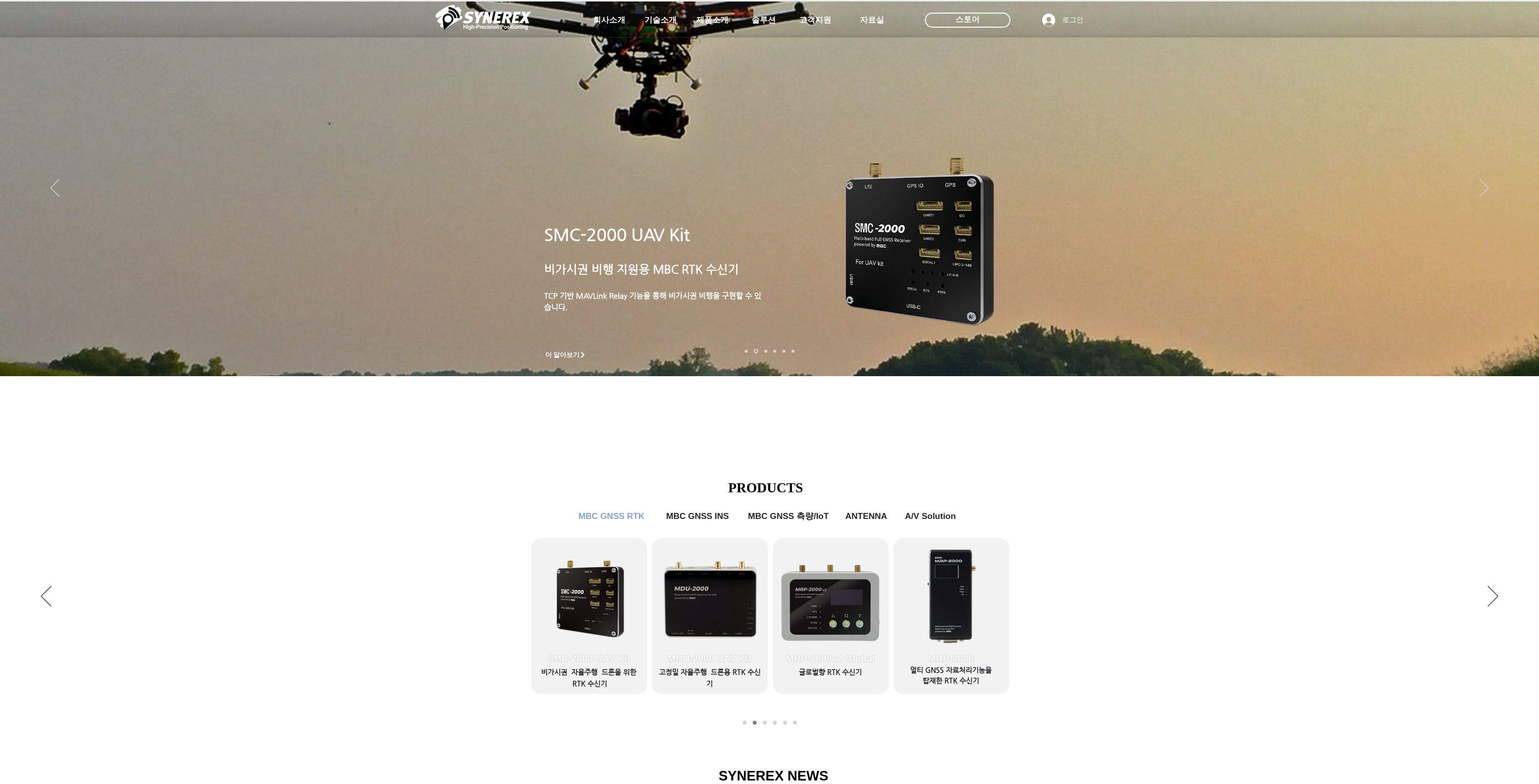
click at [564, 356] on span "더 알아보기" at bounding box center [562, 355] width 35 height 9
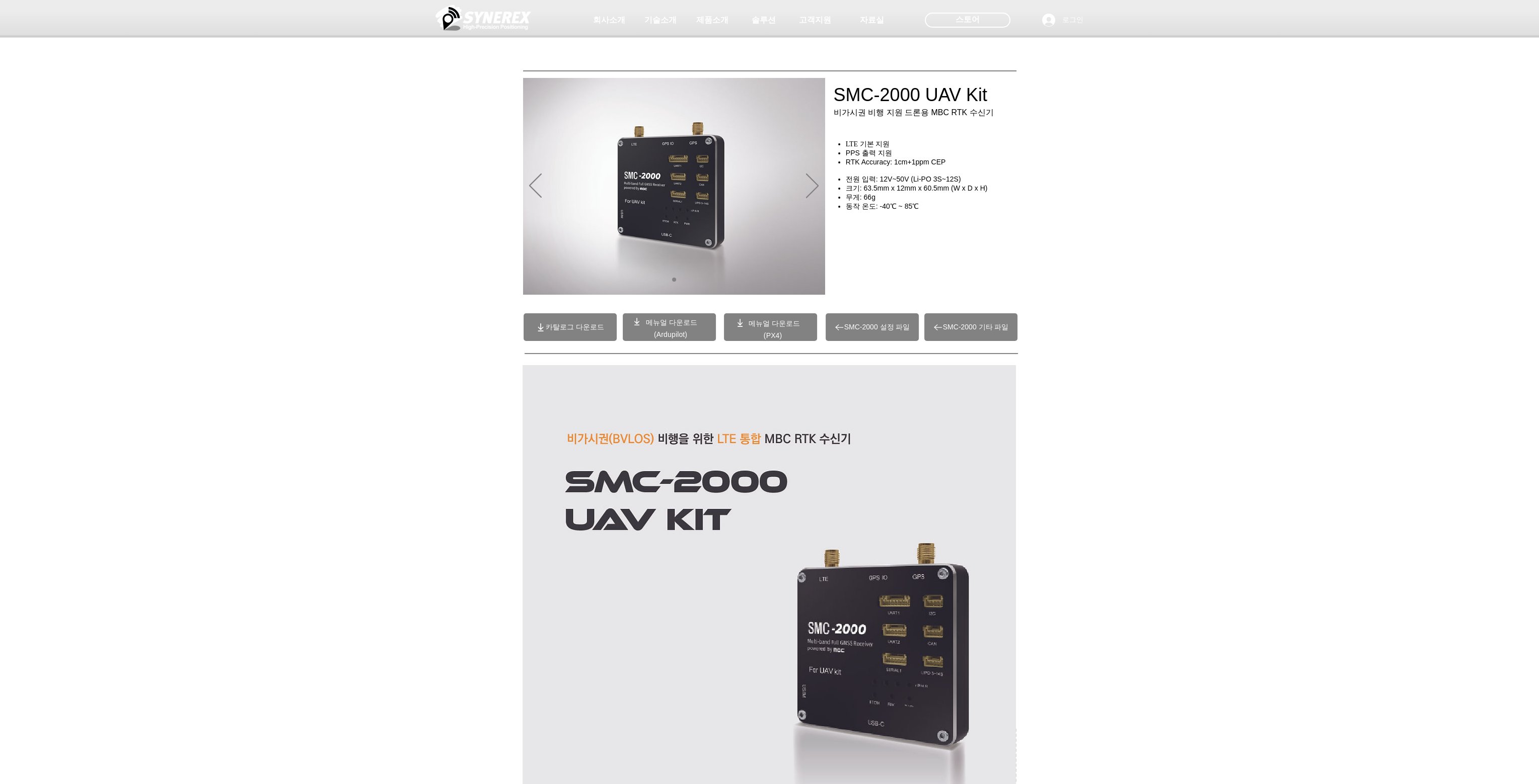
click at [577, 323] on span "카탈로그 다운로드" at bounding box center [575, 327] width 59 height 9
drag, startPoint x: 739, startPoint y: 296, endPoint x: 730, endPoint y: 290, distance: 10.8
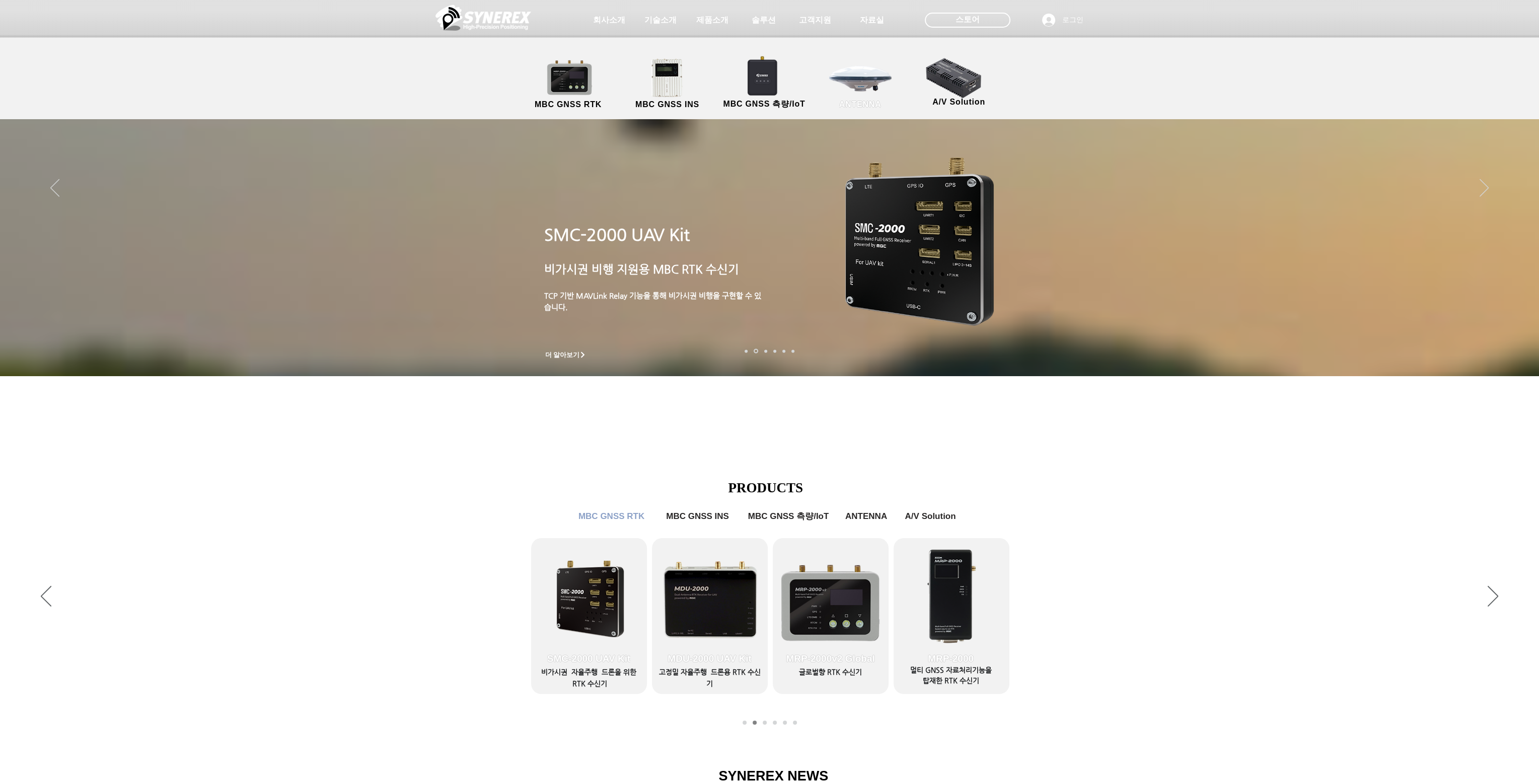
click at [870, 84] on link "ANTENNA" at bounding box center [860, 84] width 91 height 53
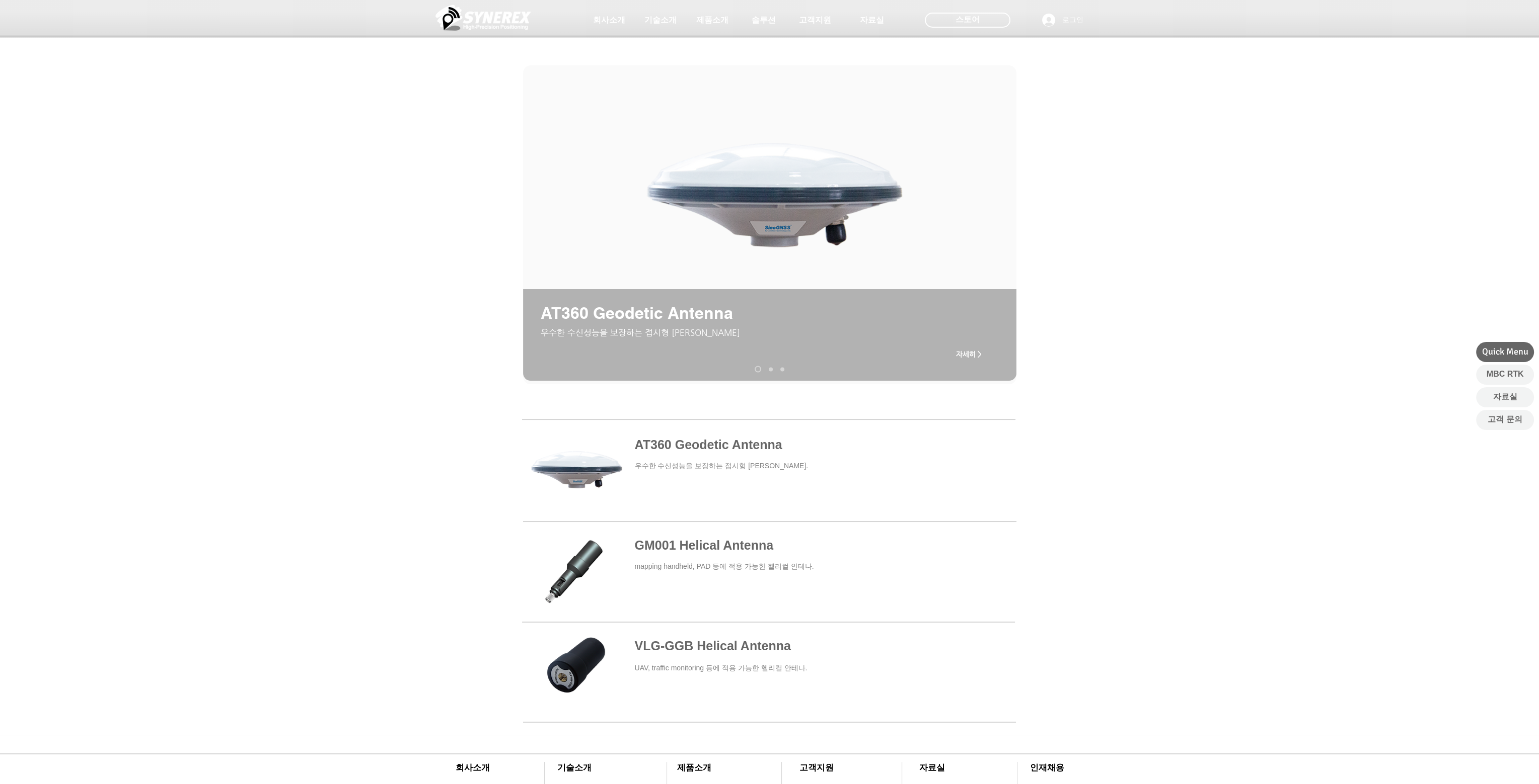
click at [665, 325] on div "슬라이드쇼" at bounding box center [770, 335] width 493 height 91
click at [981, 356] on span "자세히 >" at bounding box center [969, 354] width 26 height 8
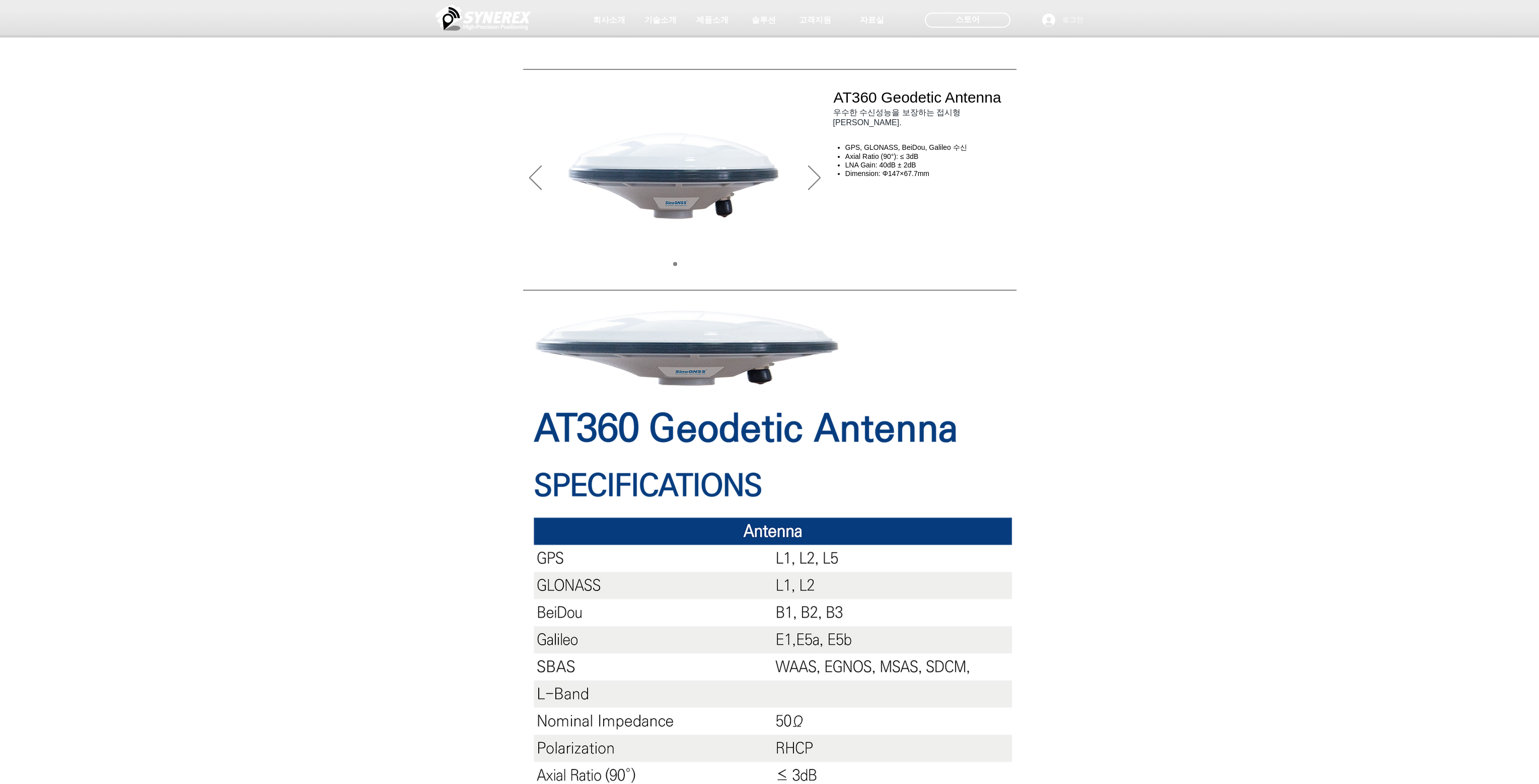
drag, startPoint x: 814, startPoint y: 300, endPoint x: 777, endPoint y: 283, distance: 40.7
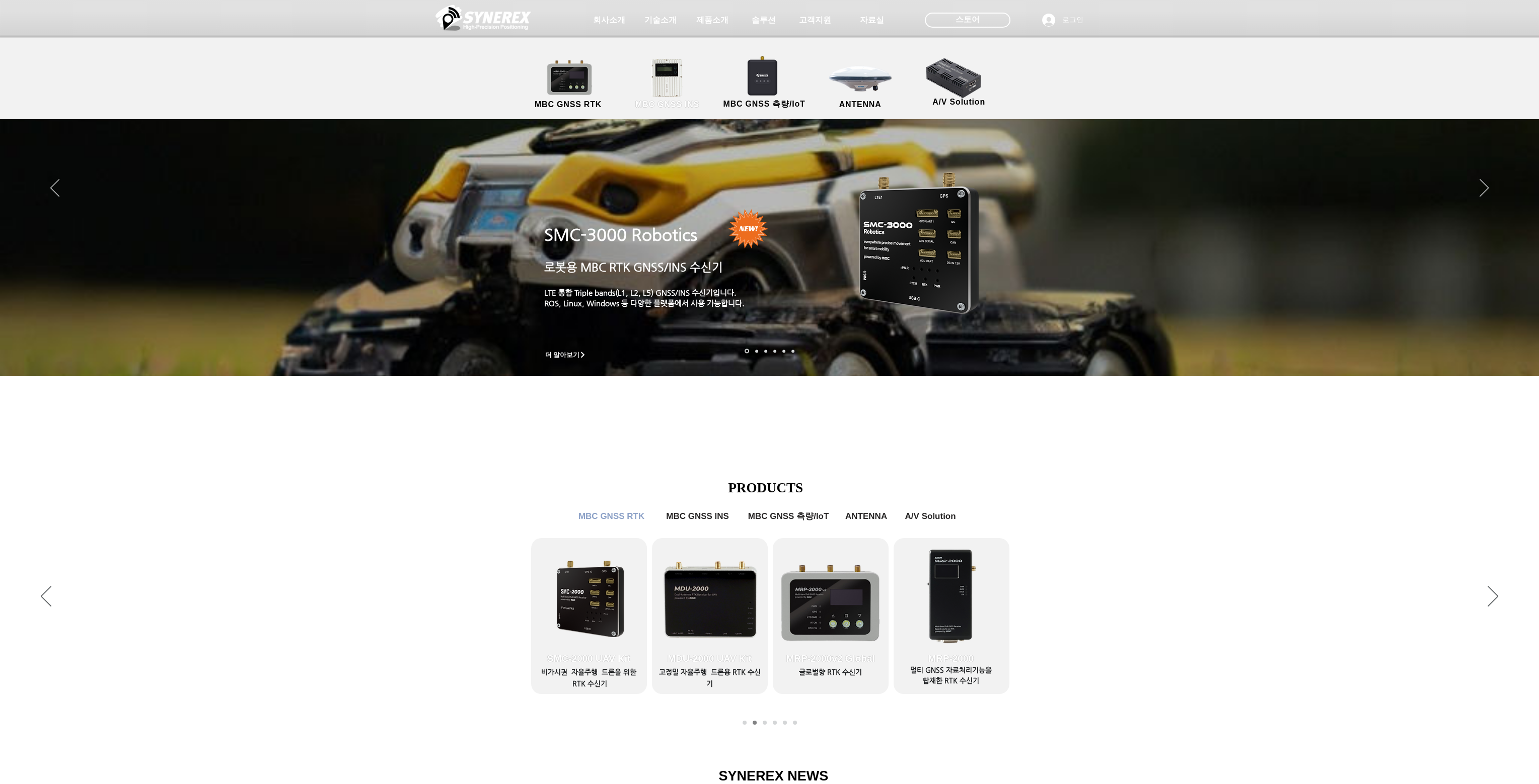
click at [665, 76] on link "MBC GNSS INS" at bounding box center [667, 84] width 91 height 53
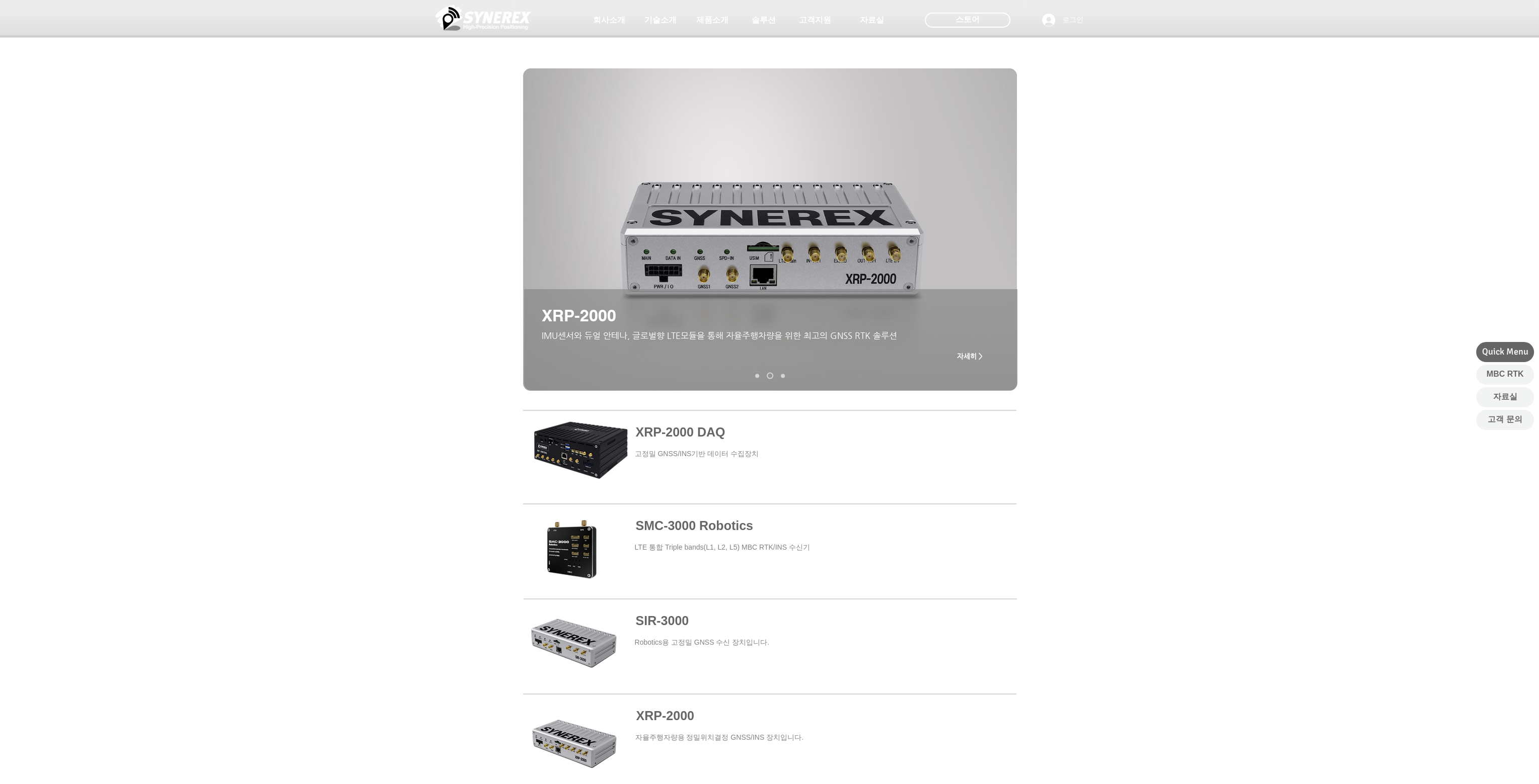
click at [599, 448] on span at bounding box center [770, 458] width 493 height 91
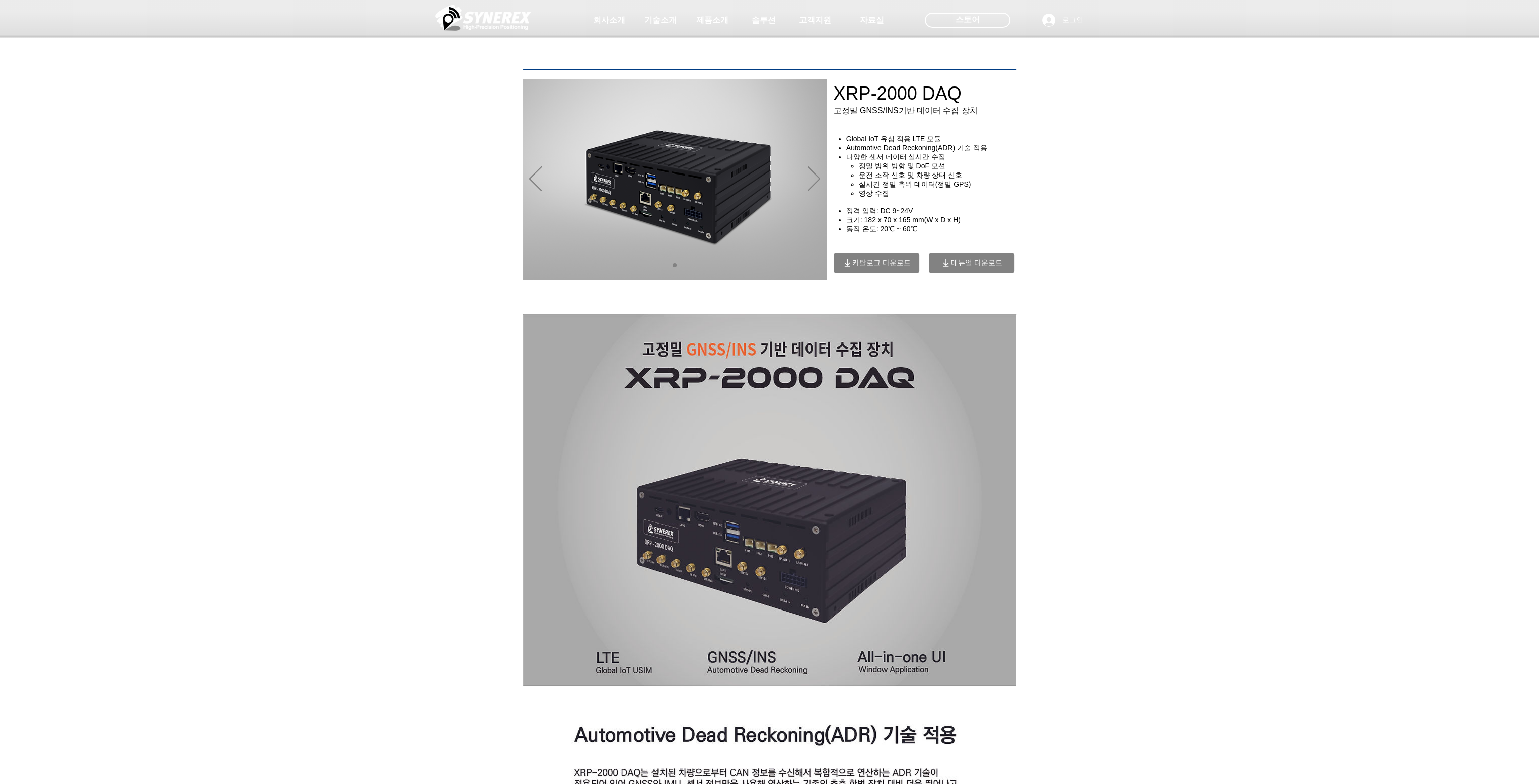
click at [858, 273] on span "카탈로그 다운로드" at bounding box center [877, 263] width 86 height 20
drag, startPoint x: 286, startPoint y: 146, endPoint x: 286, endPoint y: 121, distance: 25.0
click at [286, 142] on div at bounding box center [770, 74] width 1539 height 149
click at [485, 19] on img at bounding box center [483, 18] width 96 height 30
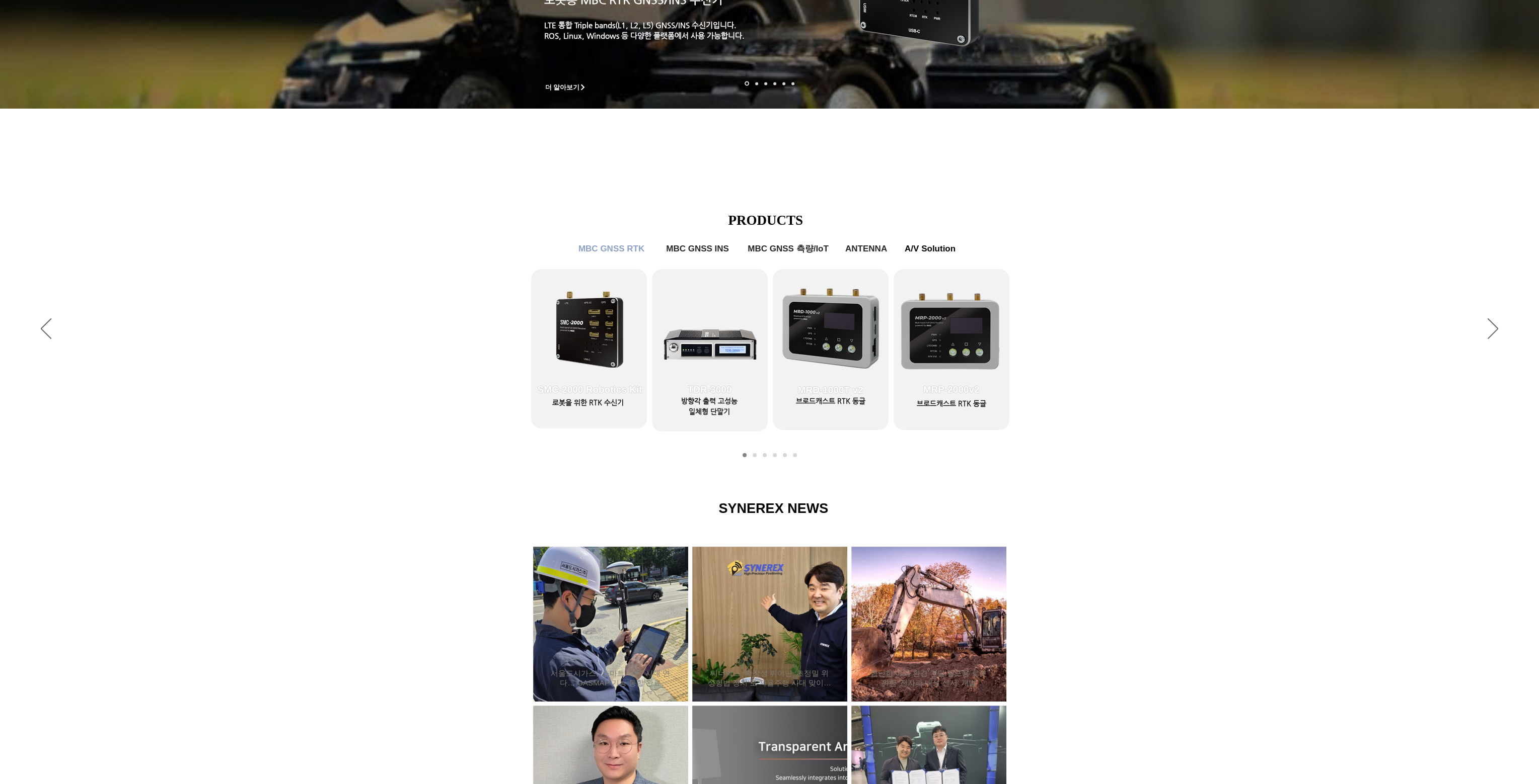
scroll to position [252, 0]
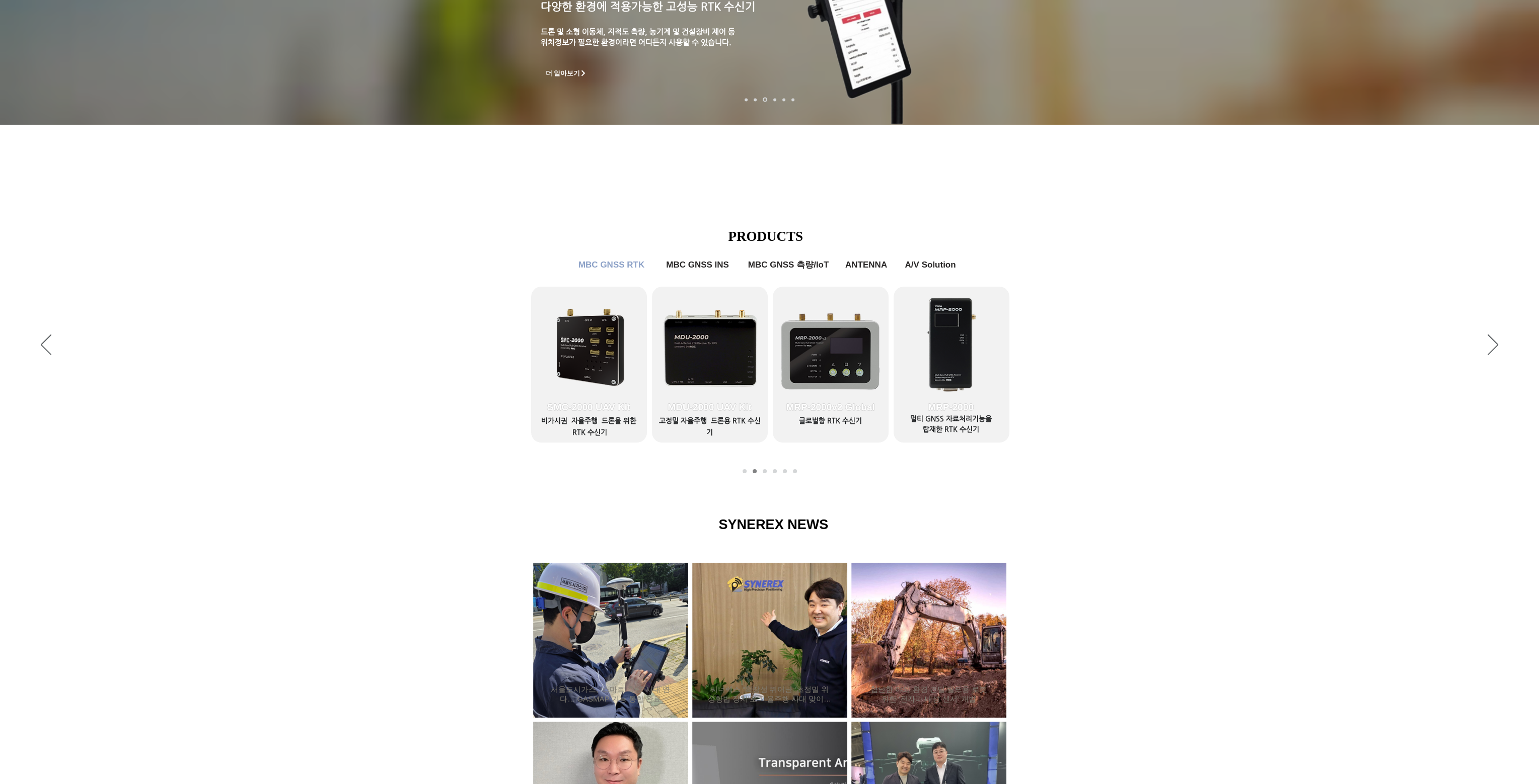
click at [1137, 354] on div "슬라이드쇼" at bounding box center [770, 346] width 1539 height 277
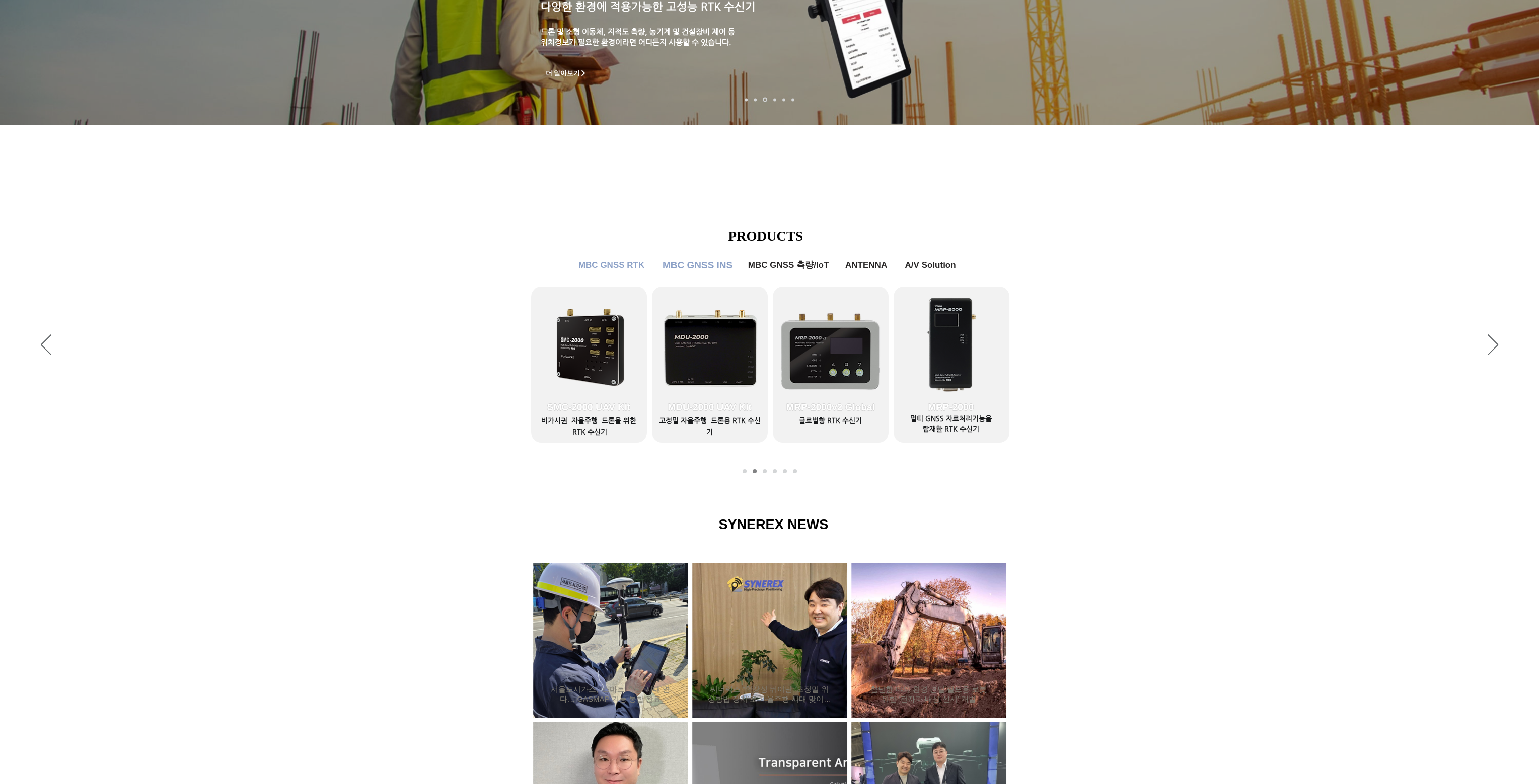
click at [698, 267] on span "MBC GNSS INS" at bounding box center [697, 265] width 70 height 11
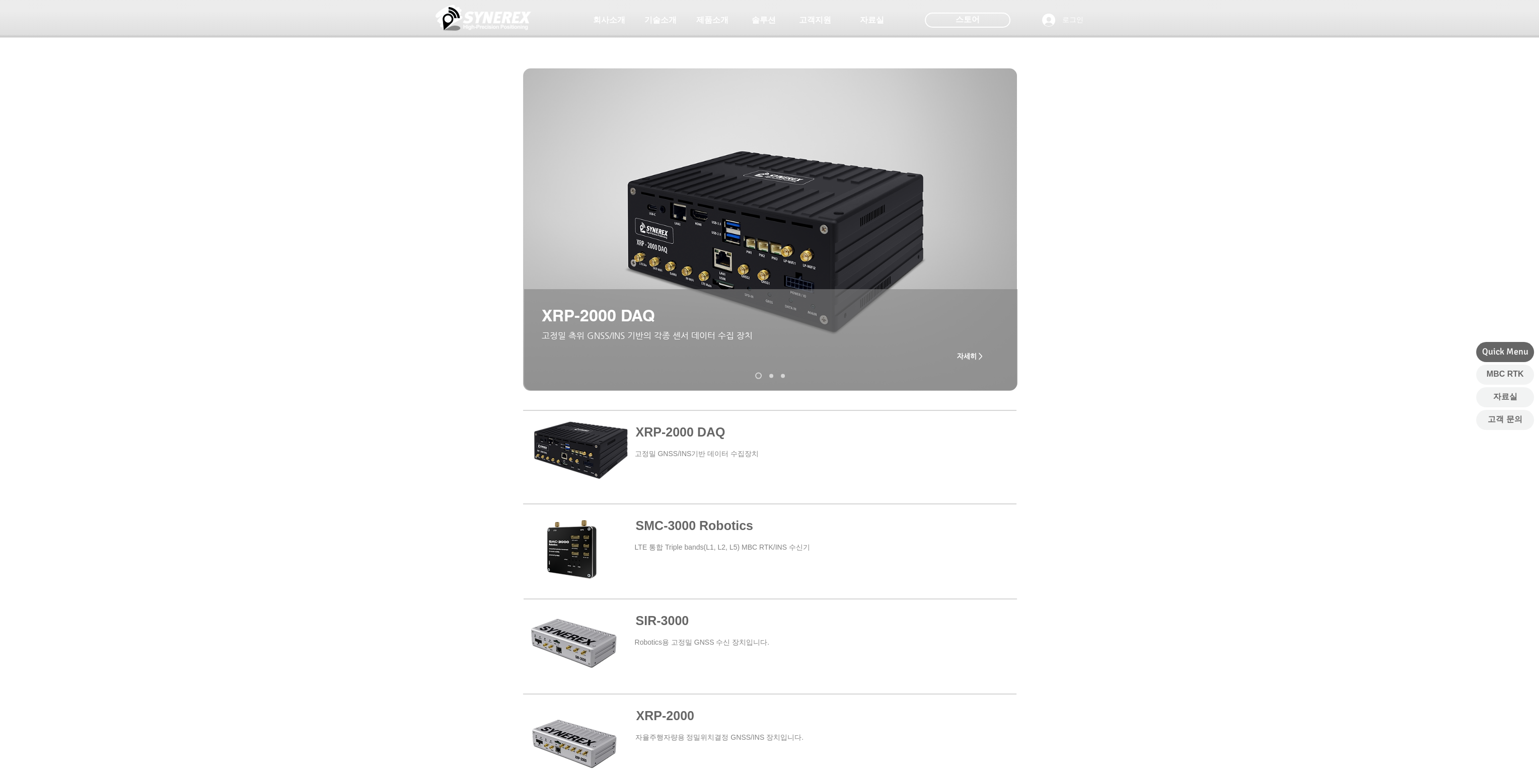
scroll to position [302, 0]
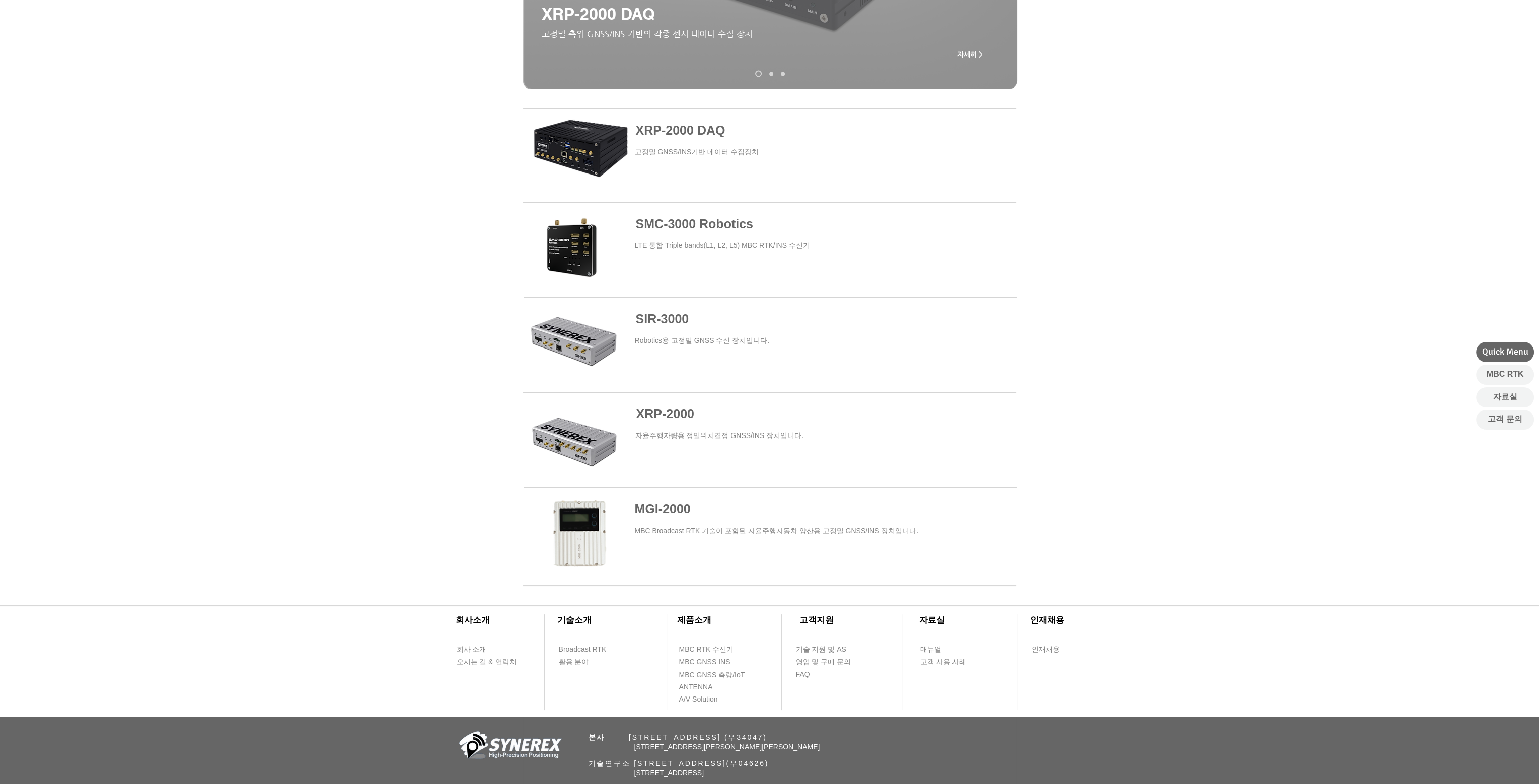
click at [588, 447] on span at bounding box center [770, 440] width 493 height 91
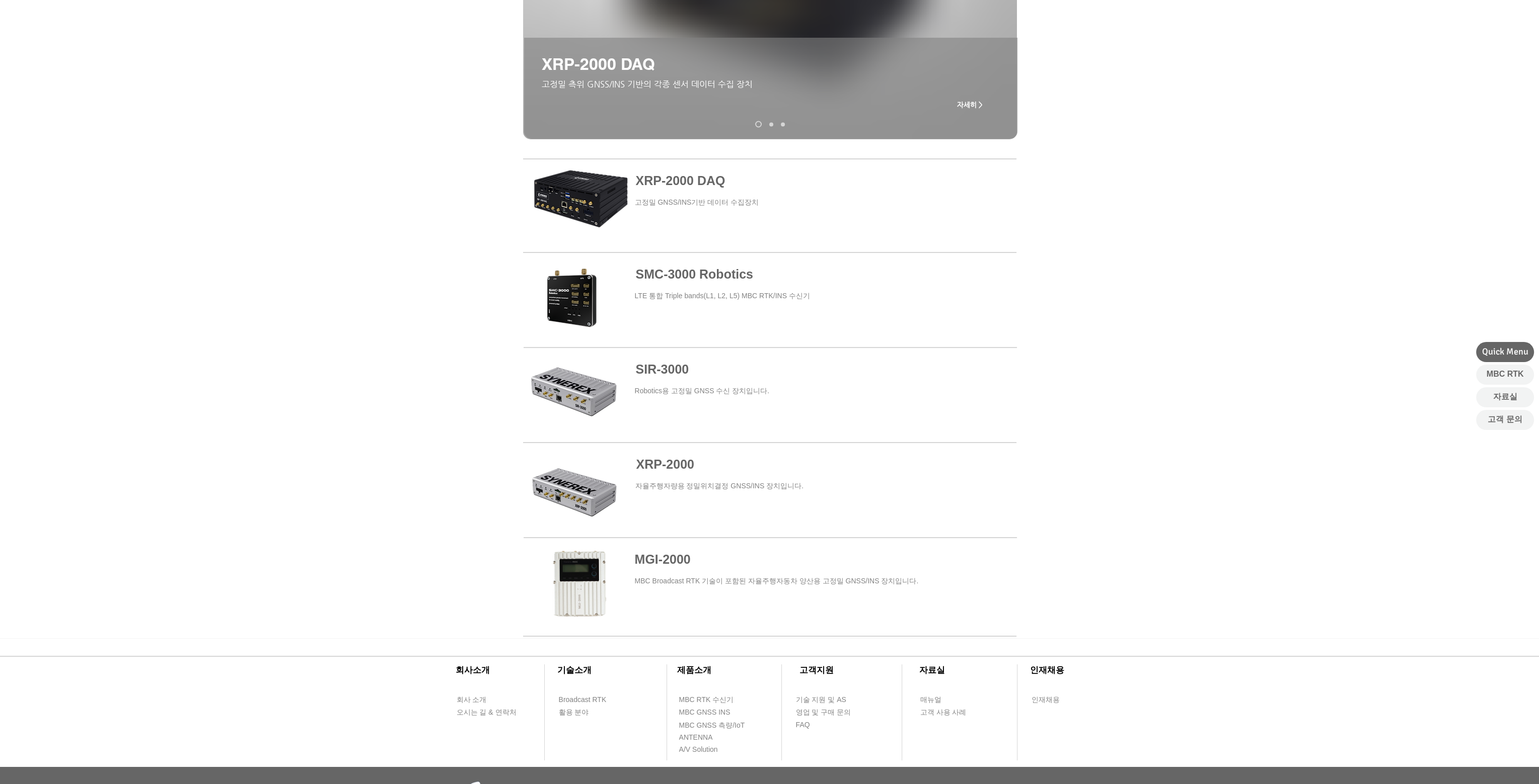
scroll to position [302, 0]
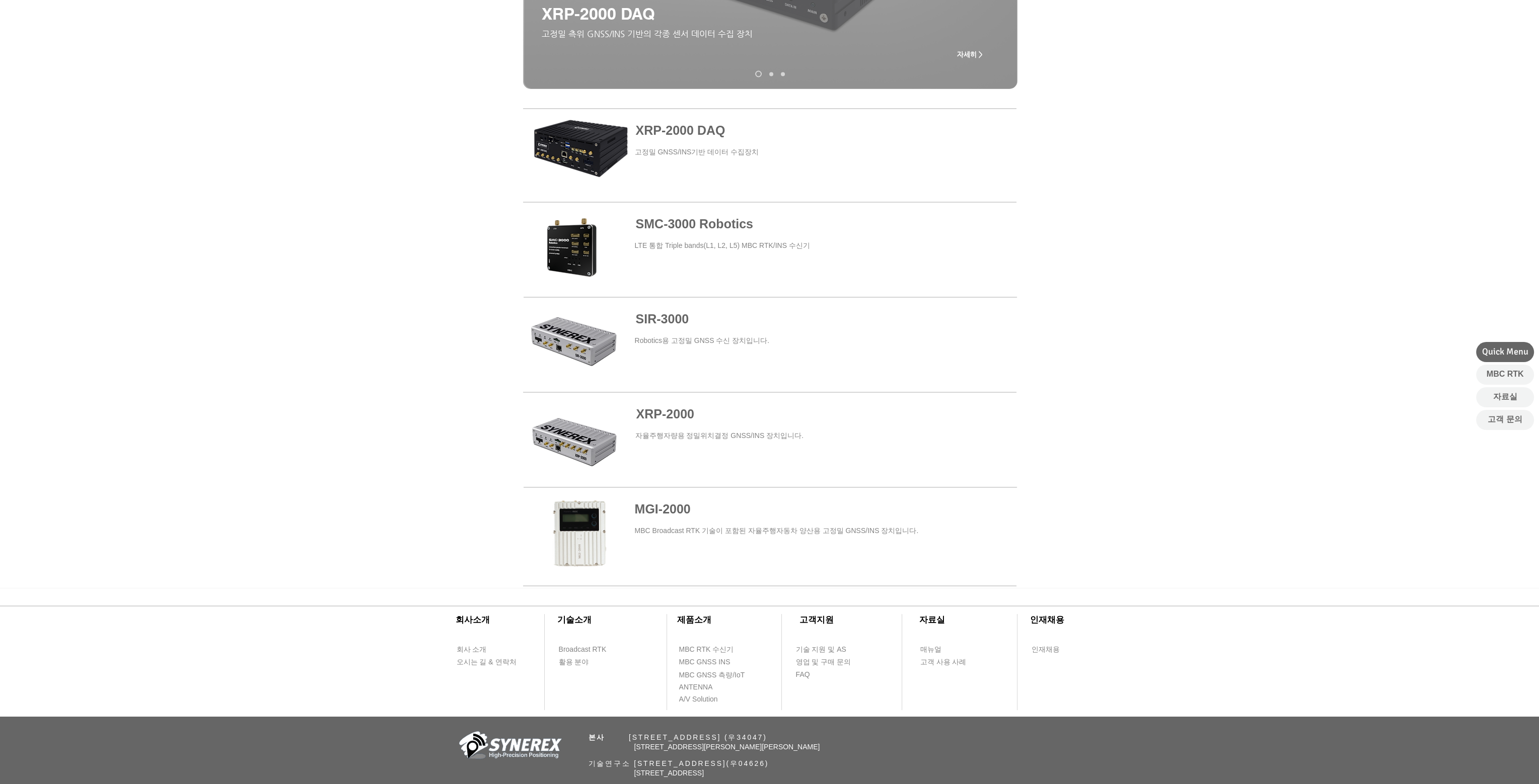
click at [581, 354] on span at bounding box center [770, 345] width 493 height 91
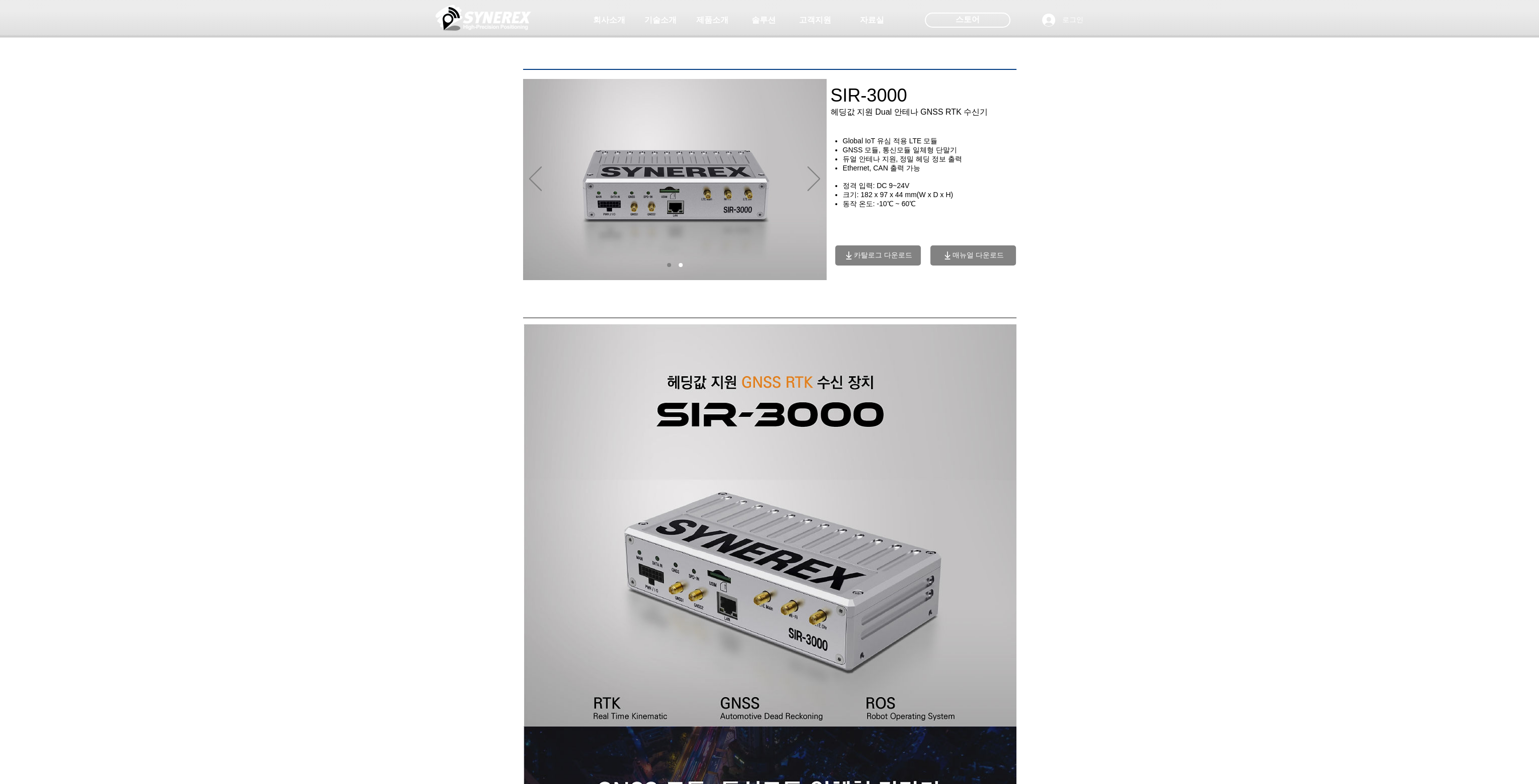
click at [870, 260] on span "카탈로그 다운로드" at bounding box center [883, 255] width 59 height 9
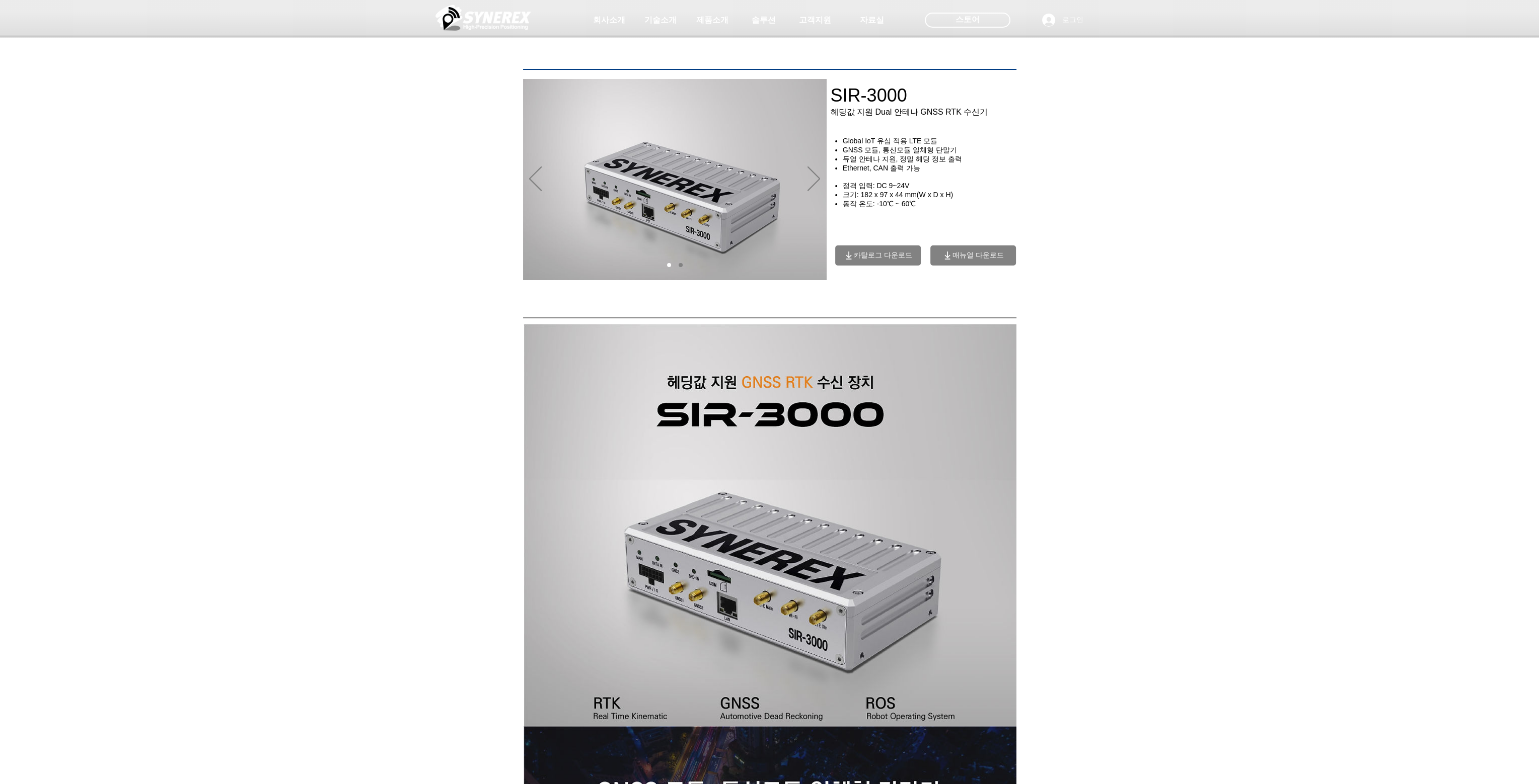
click at [898, 259] on span "카탈로그 다운로드" at bounding box center [883, 255] width 59 height 9
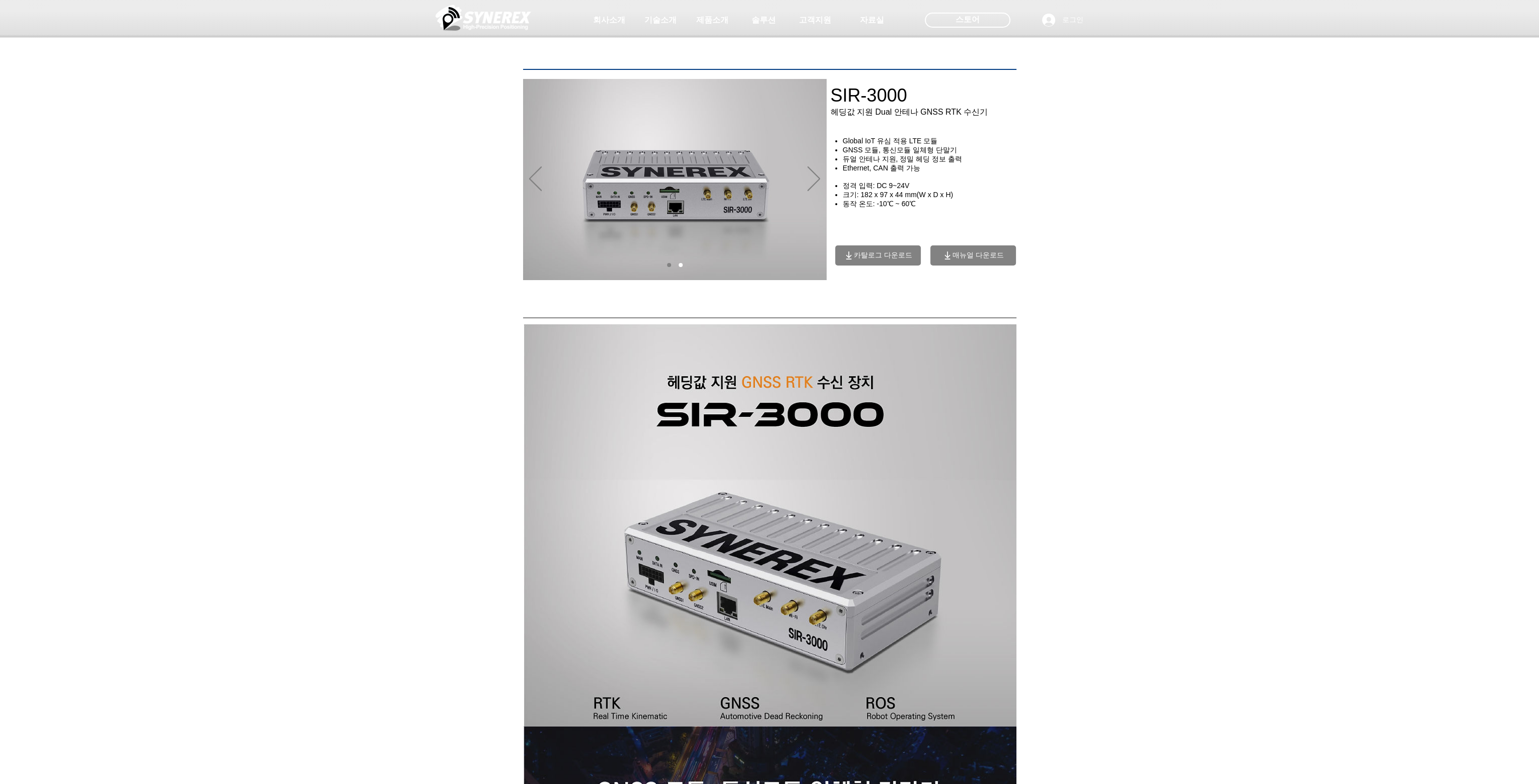
click at [872, 256] on span "카탈로그 다운로드" at bounding box center [883, 255] width 59 height 9
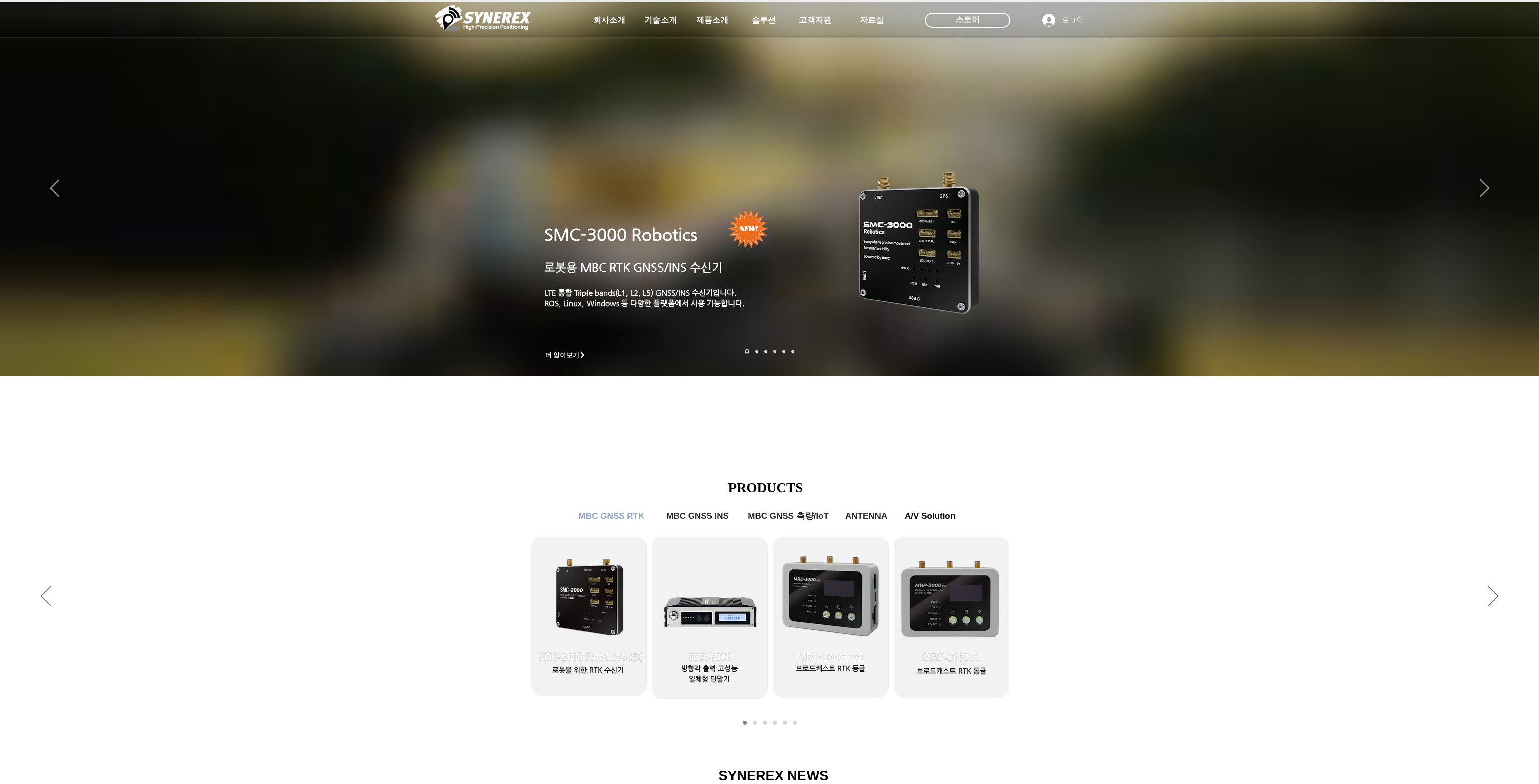
scroll to position [252, 0]
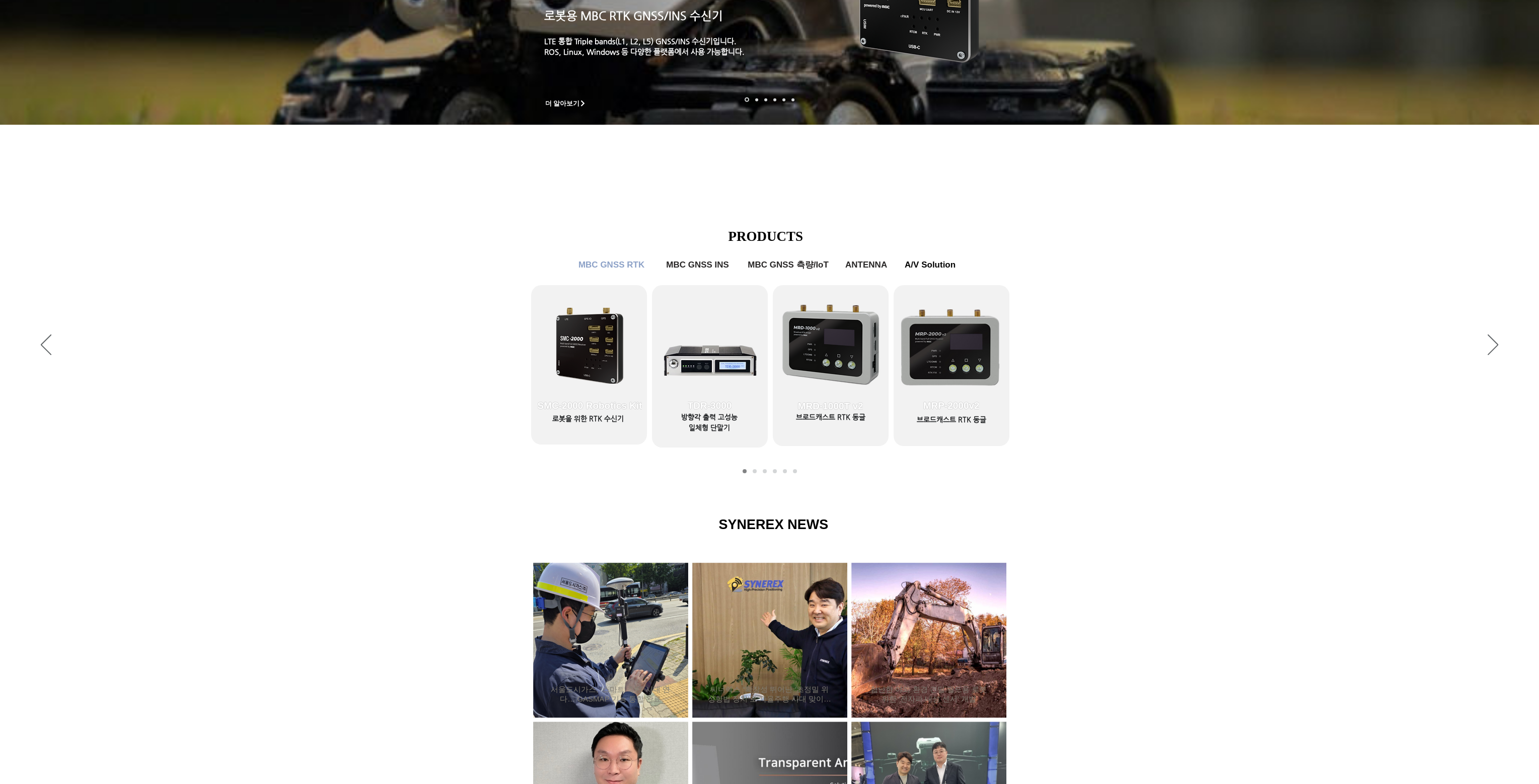
drag, startPoint x: 1085, startPoint y: 439, endPoint x: 1081, endPoint y: 432, distance: 8.1
click at [1085, 438] on div "슬라이드쇼" at bounding box center [770, 346] width 1539 height 277
click at [824, 351] on link "MRD-1000T v2" at bounding box center [830, 364] width 116 height 156
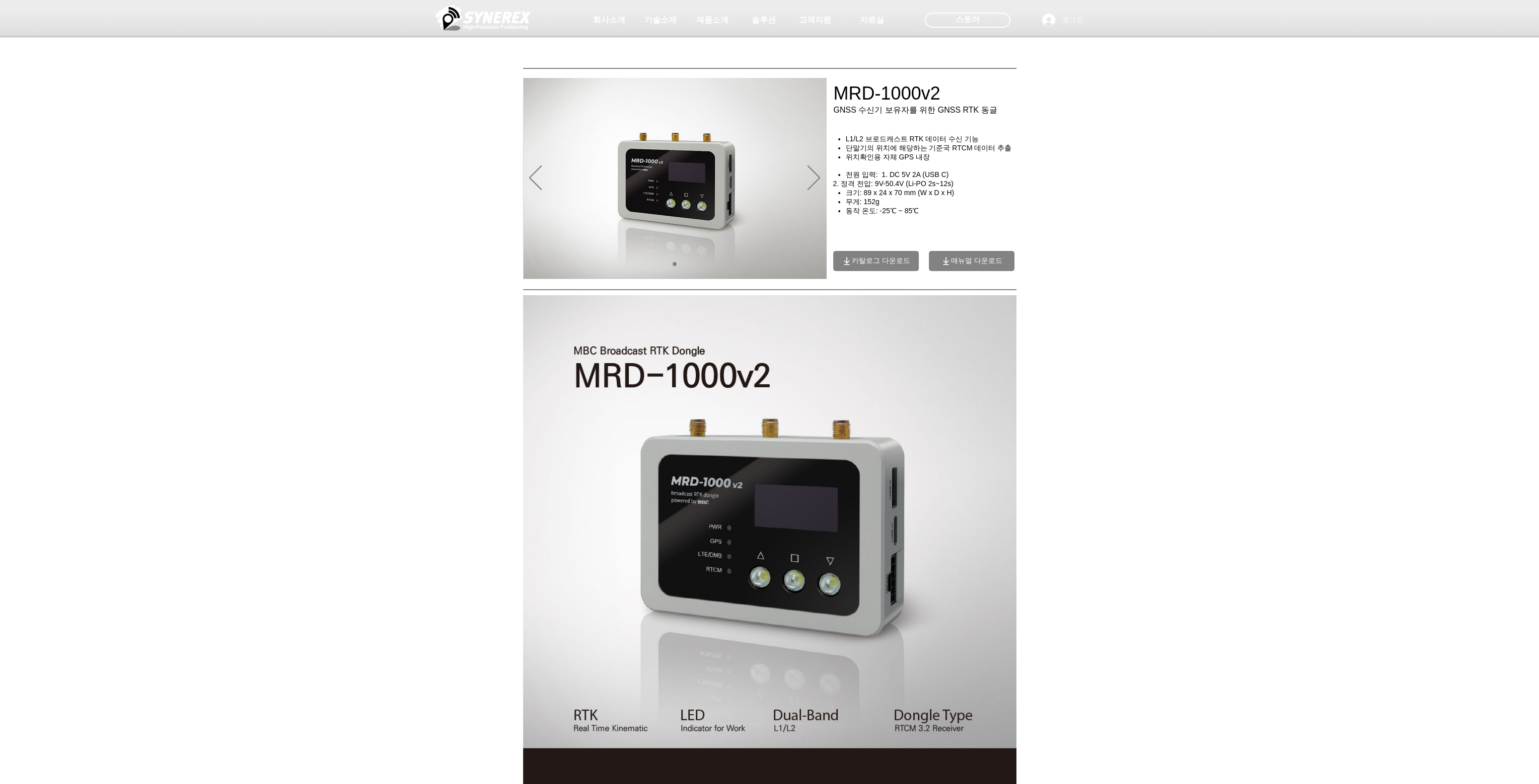
click at [864, 265] on span "카탈로그 다운로드" at bounding box center [881, 261] width 59 height 9
drag, startPoint x: 274, startPoint y: 306, endPoint x: 601, endPoint y: 253, distance: 331.3
click at [816, 178] on icon "다음" at bounding box center [814, 178] width 13 height 25
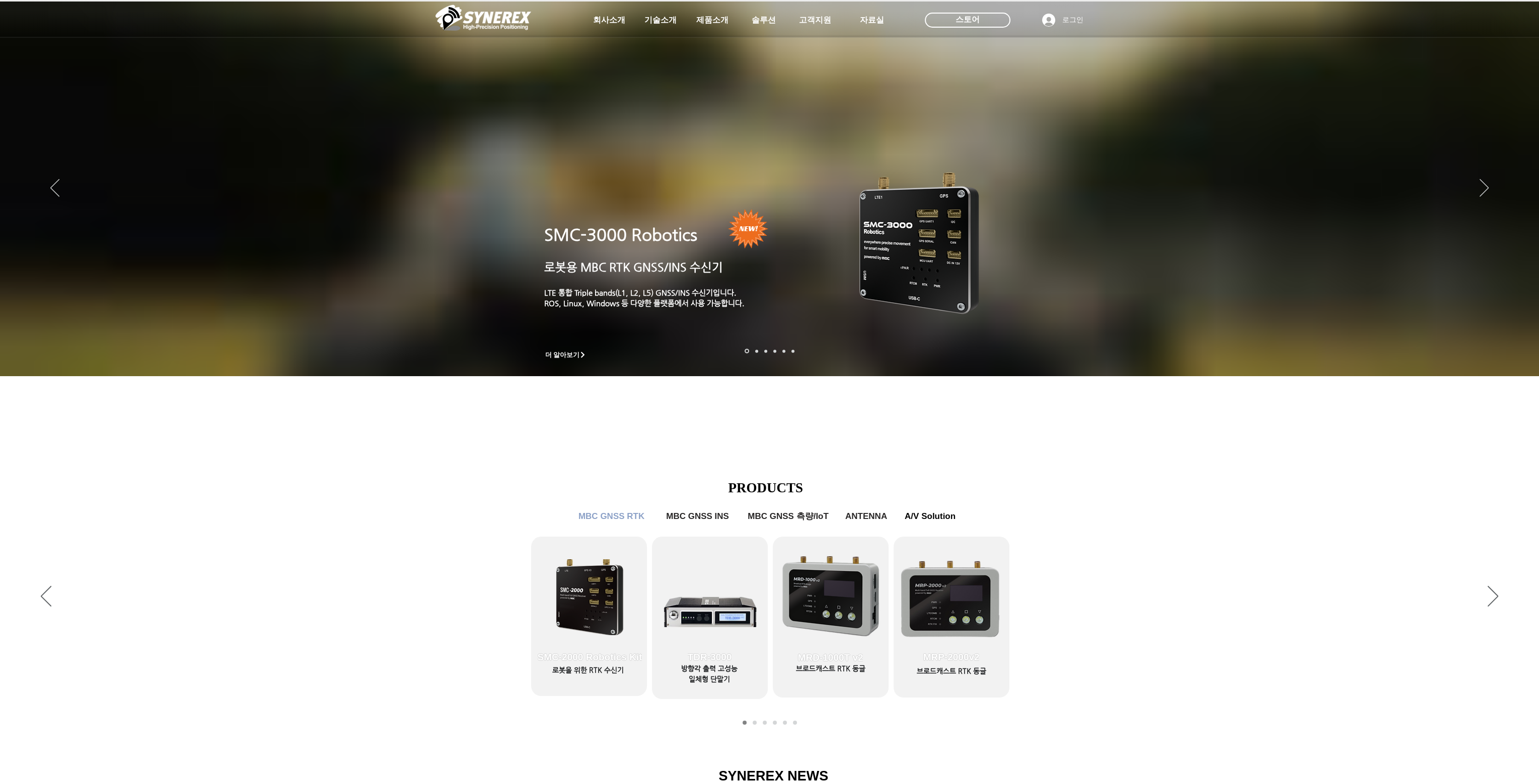
scroll to position [252, 0]
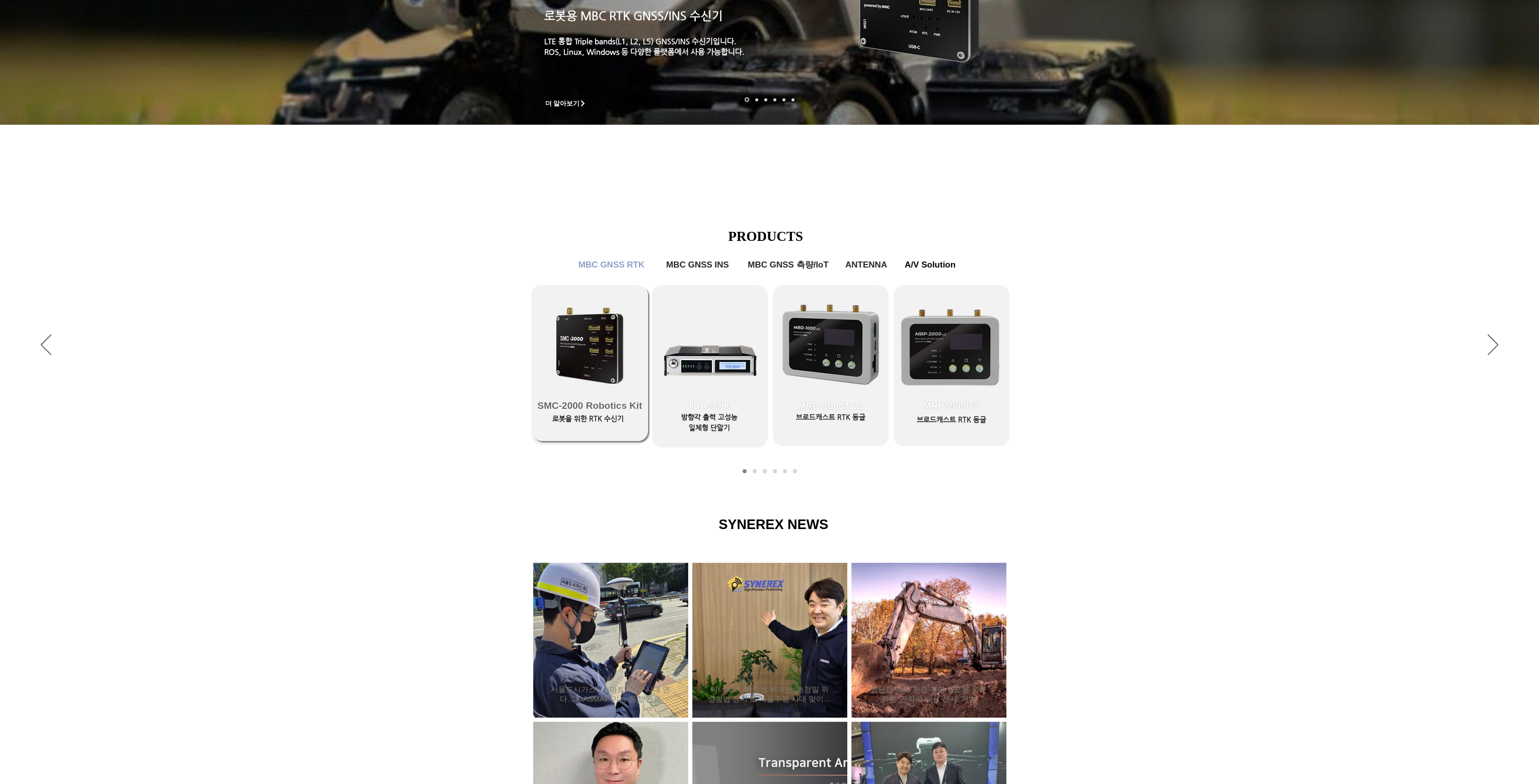
click at [580, 337] on link "SMC-2000 Robotics Kit" at bounding box center [590, 363] width 116 height 156
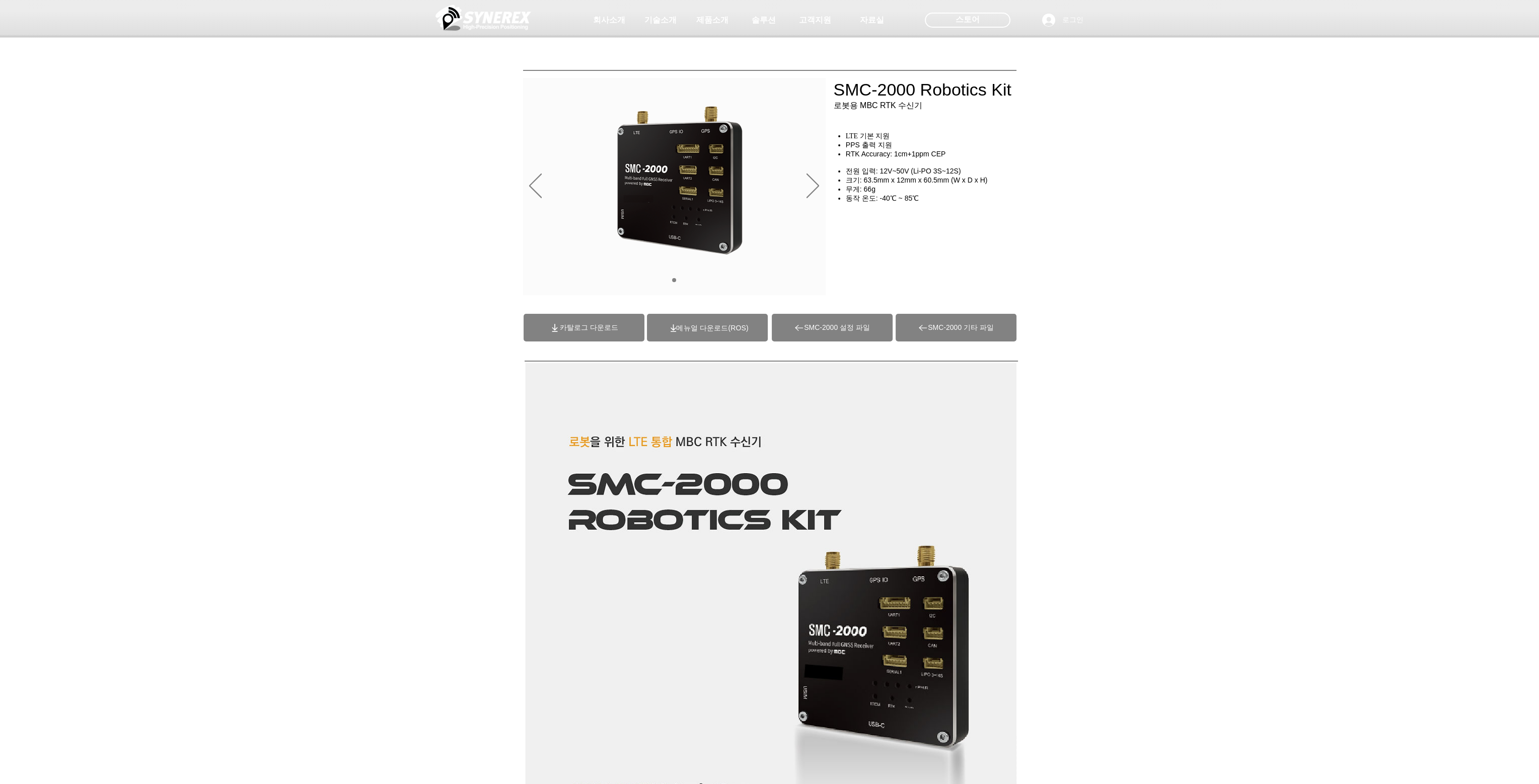
drag, startPoint x: 1144, startPoint y: 402, endPoint x: 1136, endPoint y: 402, distance: 8.0
click at [588, 322] on span "카탈로그 다운로드" at bounding box center [583, 327] width 121 height 28
